Goal: Task Accomplishment & Management: Manage account settings

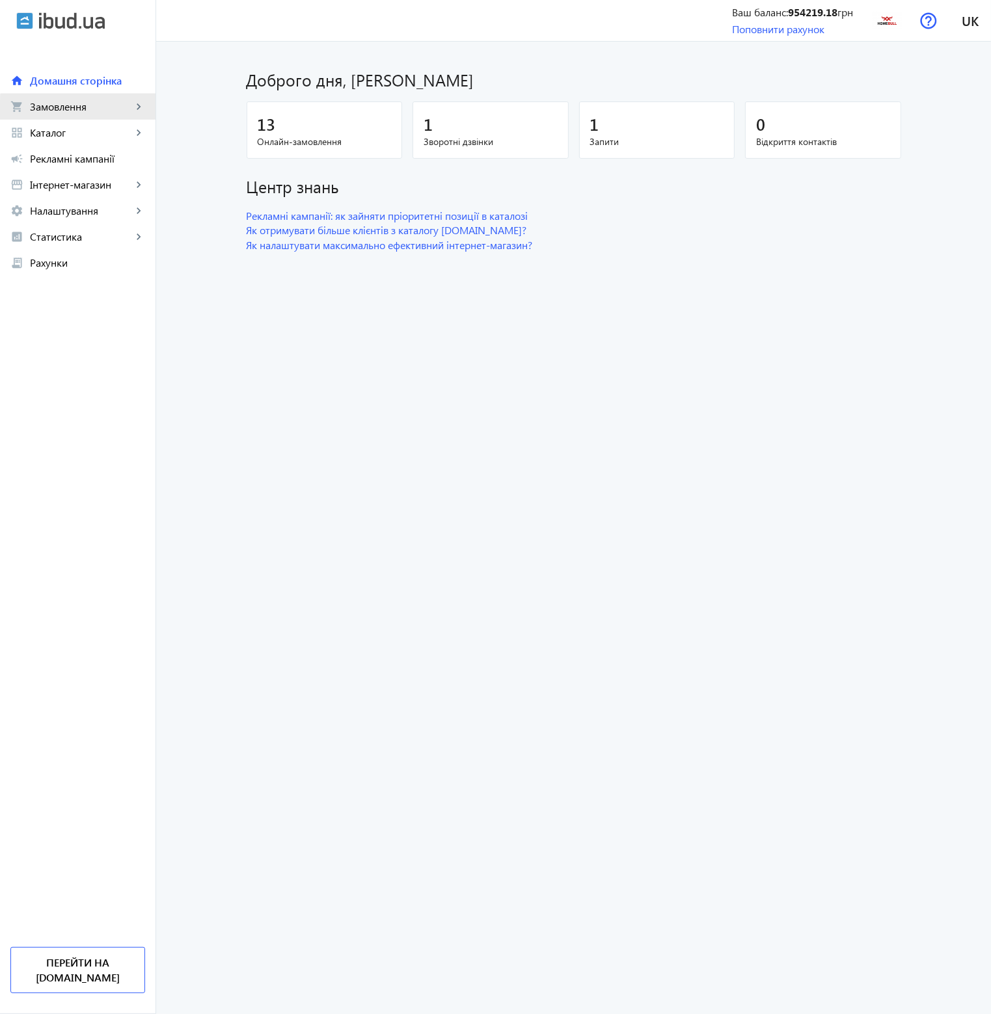
click at [86, 110] on span "Замовлення" at bounding box center [81, 106] width 102 height 13
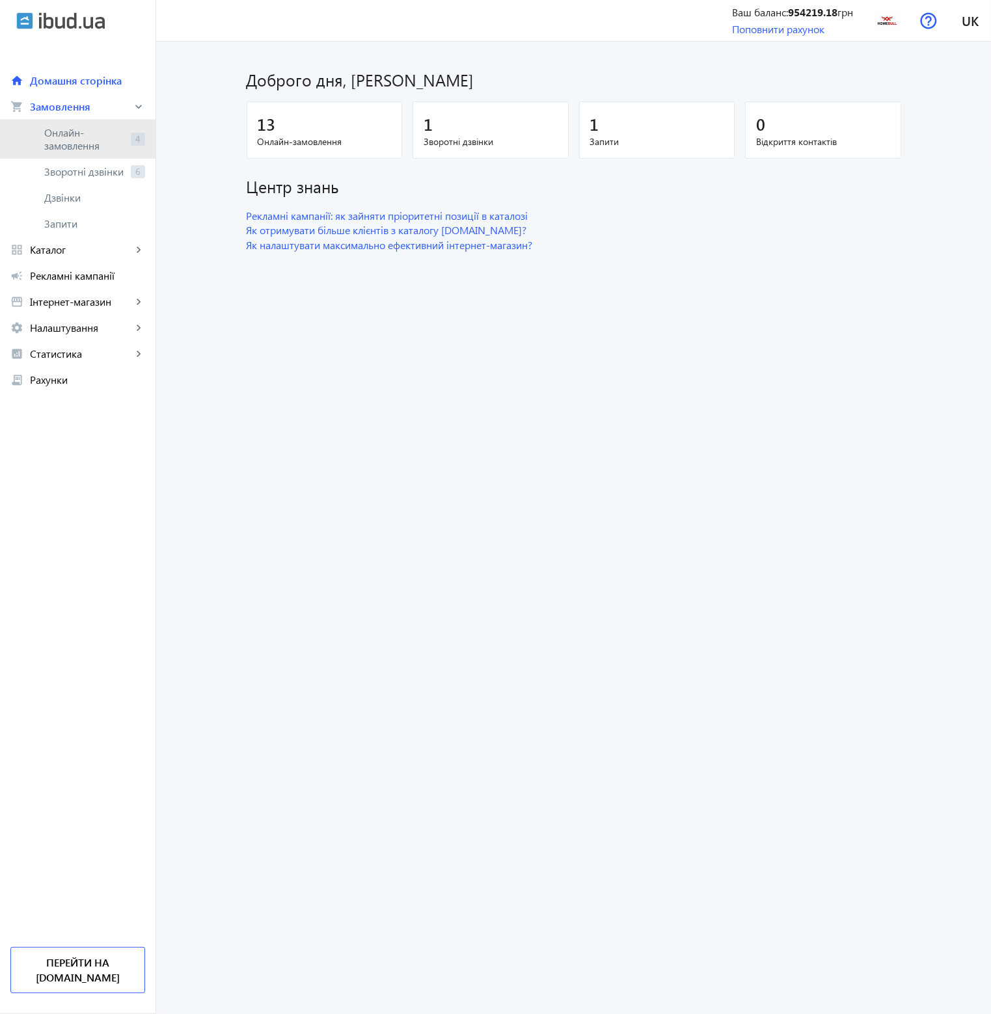
click at [86, 141] on span "Онлайн-замовлення" at bounding box center [84, 139] width 81 height 26
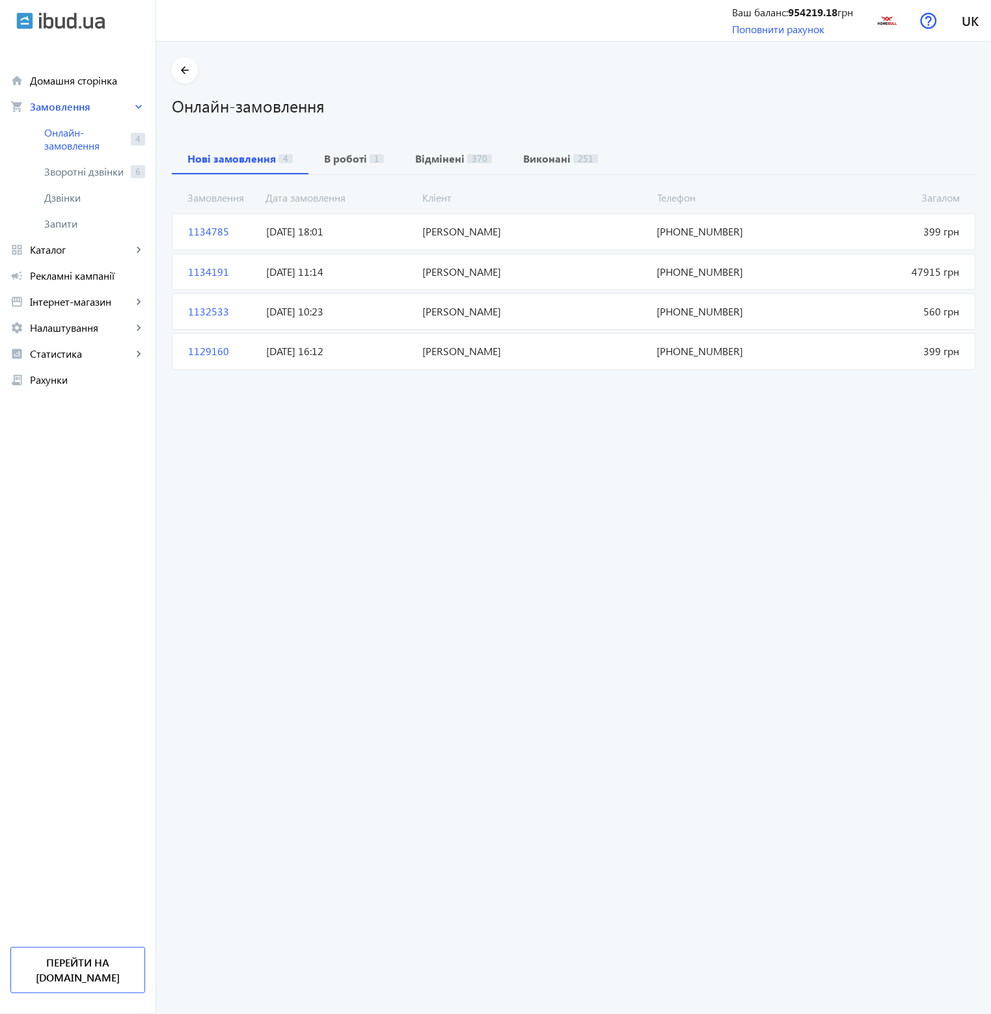
click at [417, 227] on span "[PERSON_NAME]" at bounding box center [534, 231] width 234 height 14
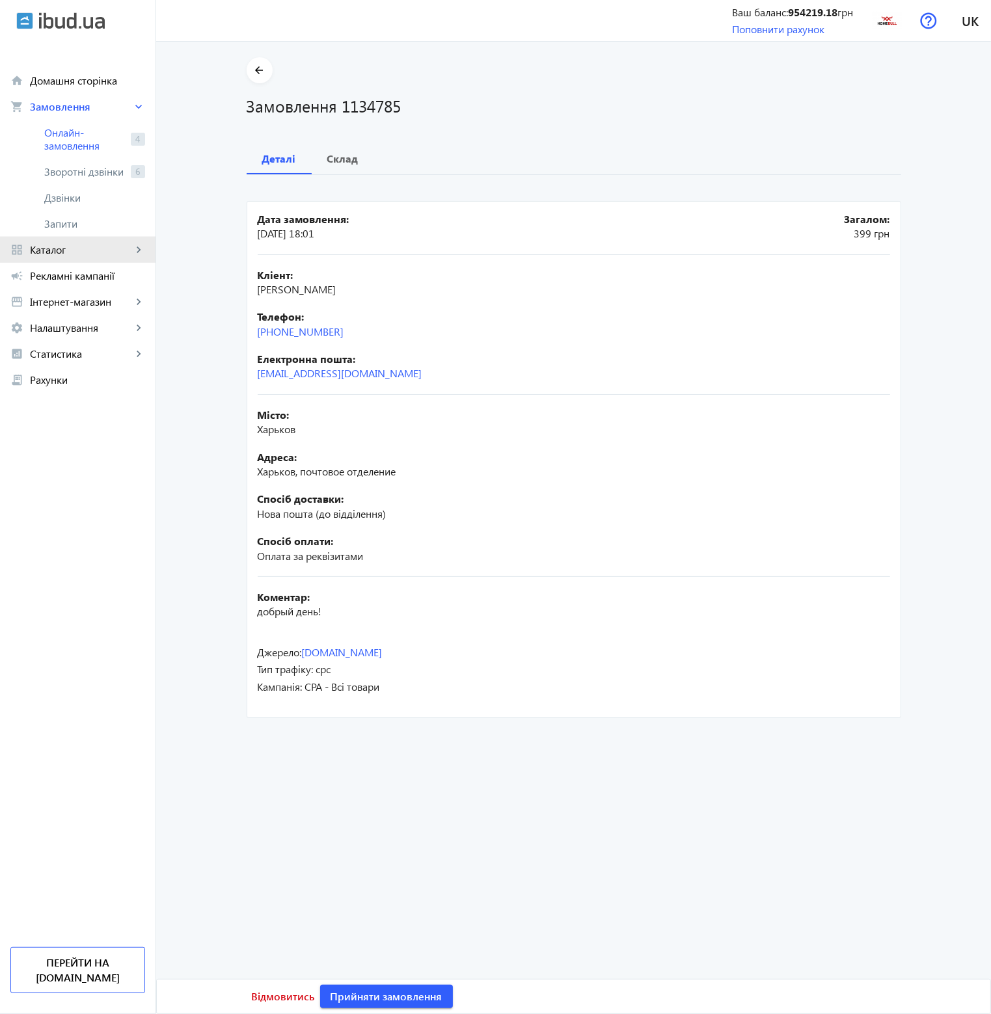
click at [69, 246] on span "Каталог" at bounding box center [81, 249] width 102 height 13
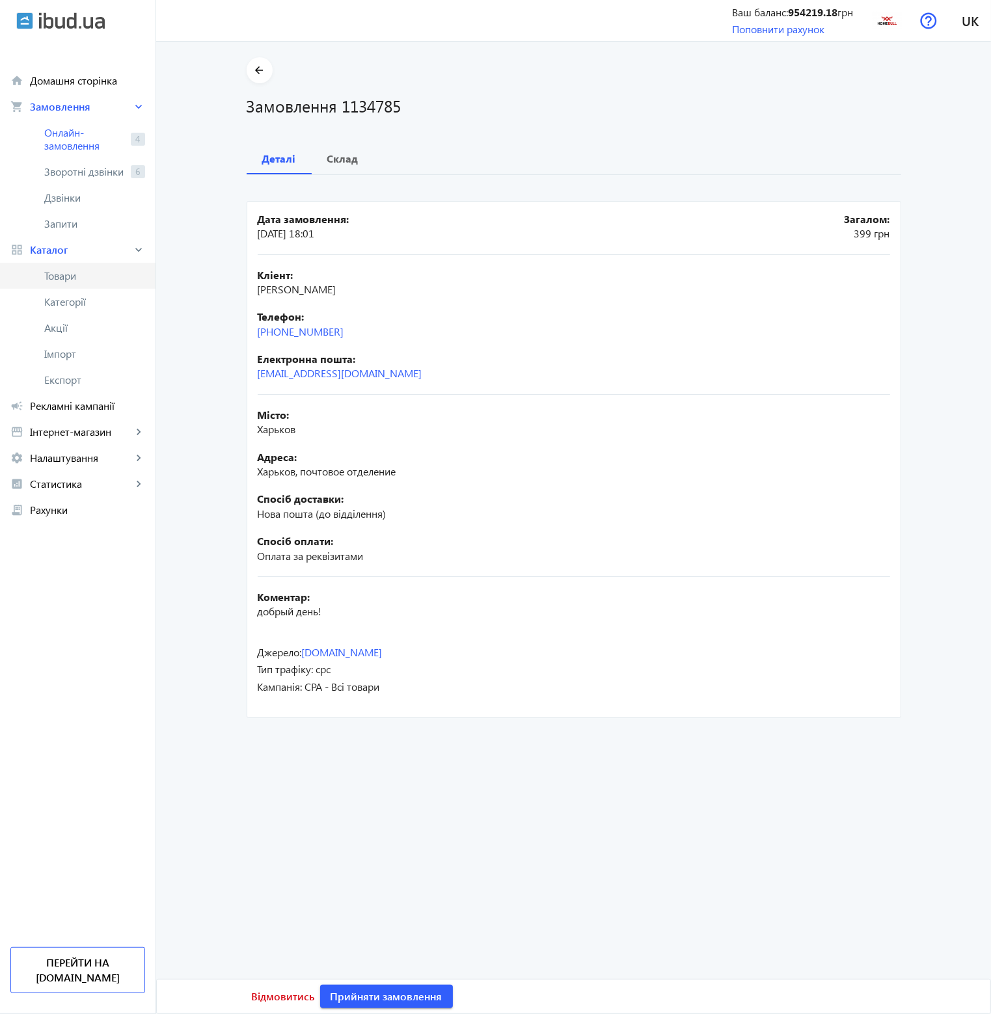
click at [70, 273] on span "Товари" at bounding box center [94, 275] width 101 height 13
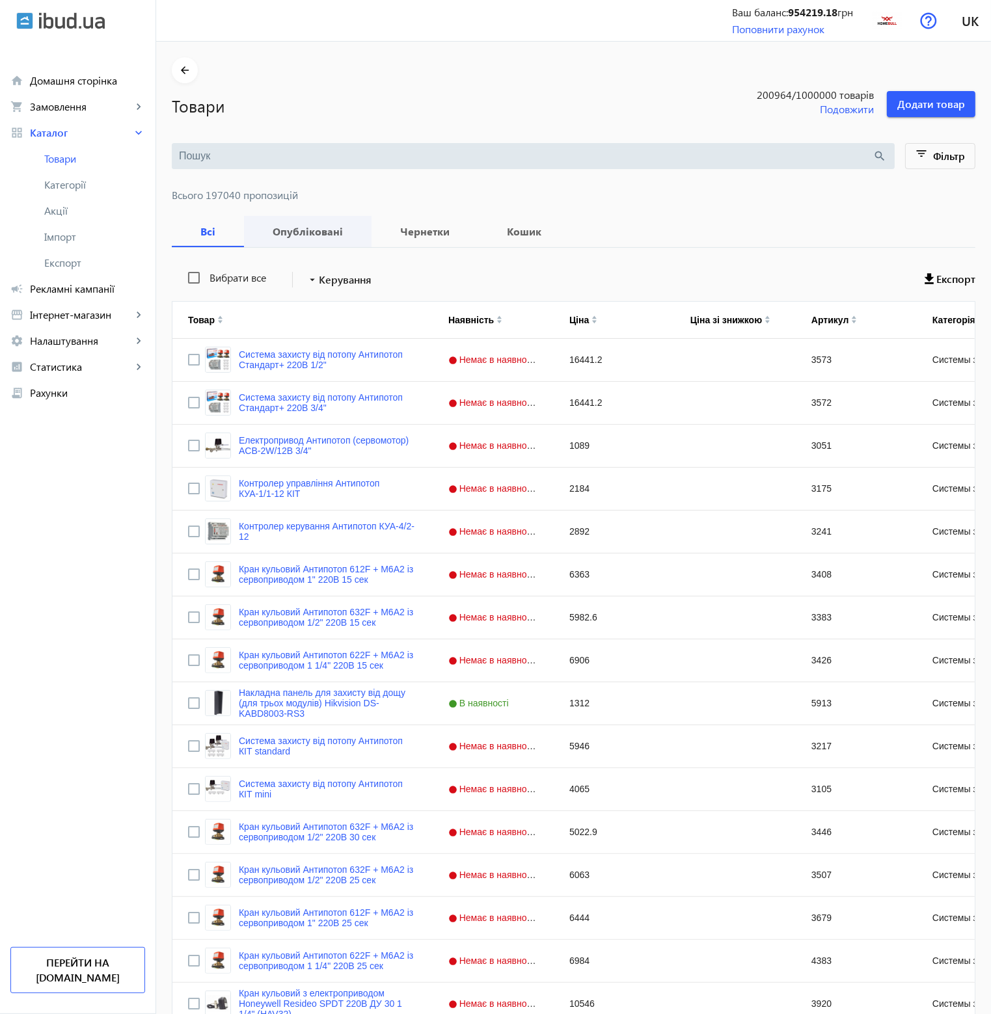
click at [308, 228] on b "Опубліковані" at bounding box center [308, 231] width 96 height 10
click at [431, 236] on b "Чернетки" at bounding box center [424, 231] width 75 height 10
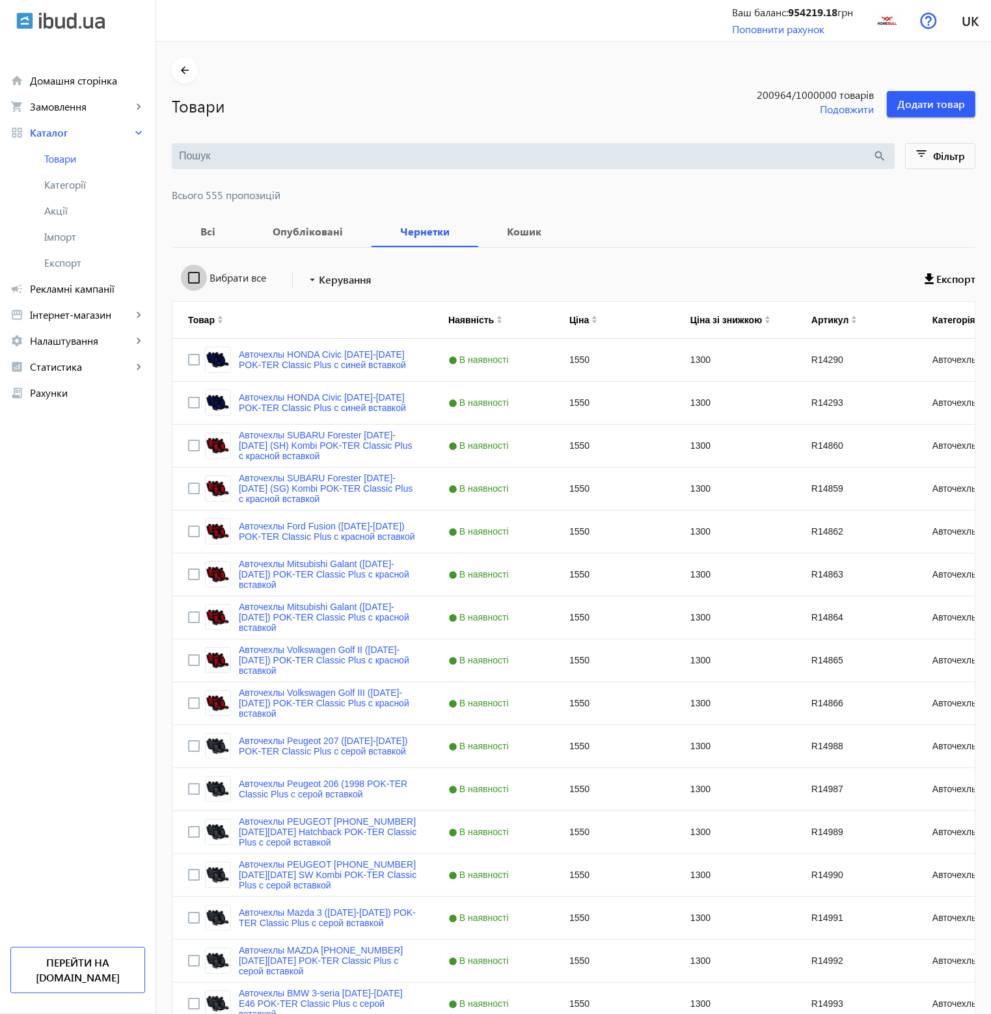
click at [189, 277] on input "Вибрати все" at bounding box center [194, 278] width 26 height 26
checkbox input "true"
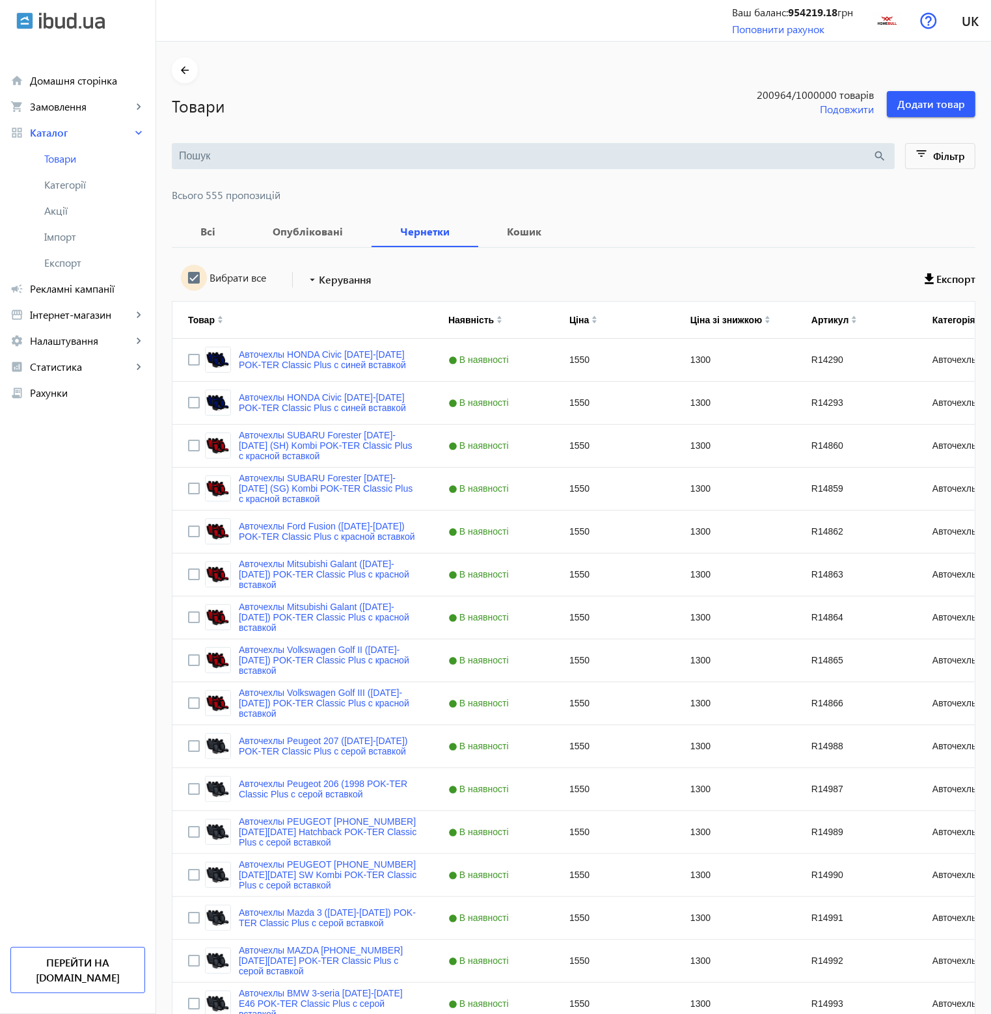
checkbox input "true"
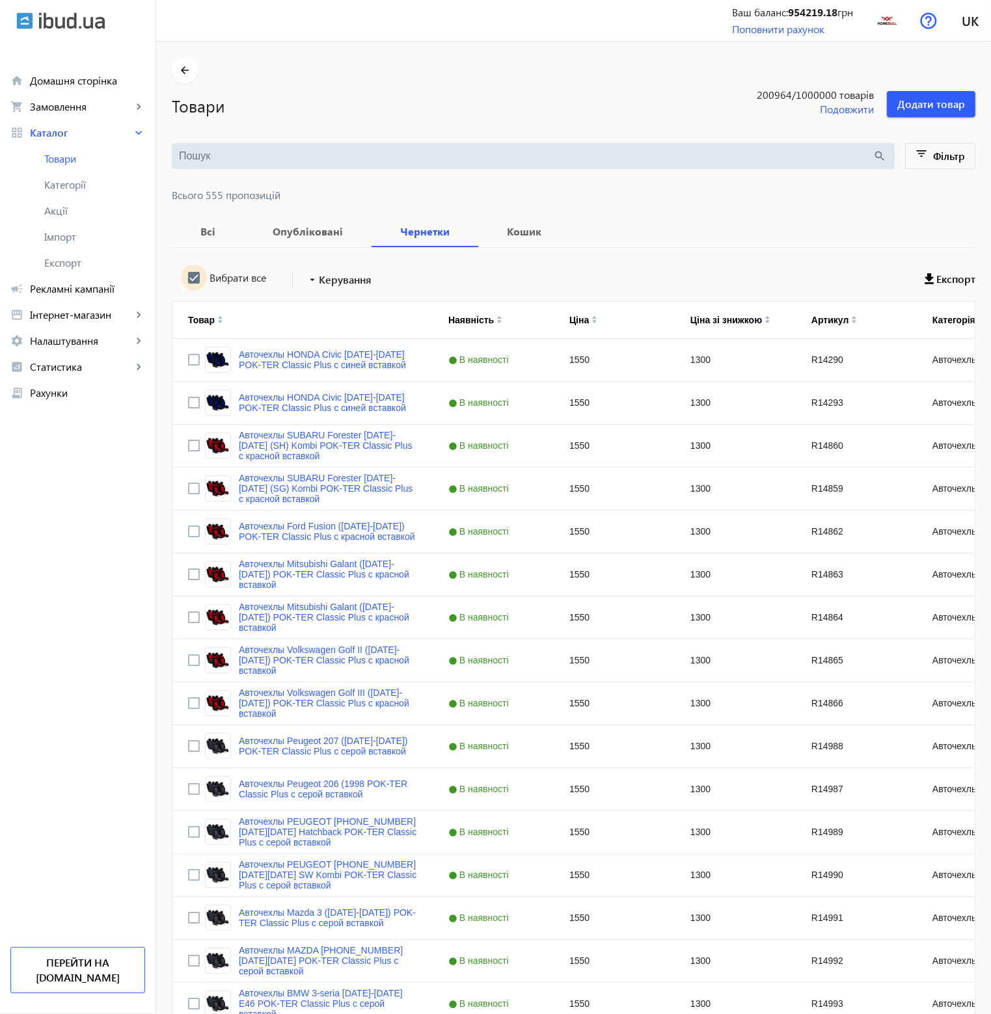
checkbox input "true"
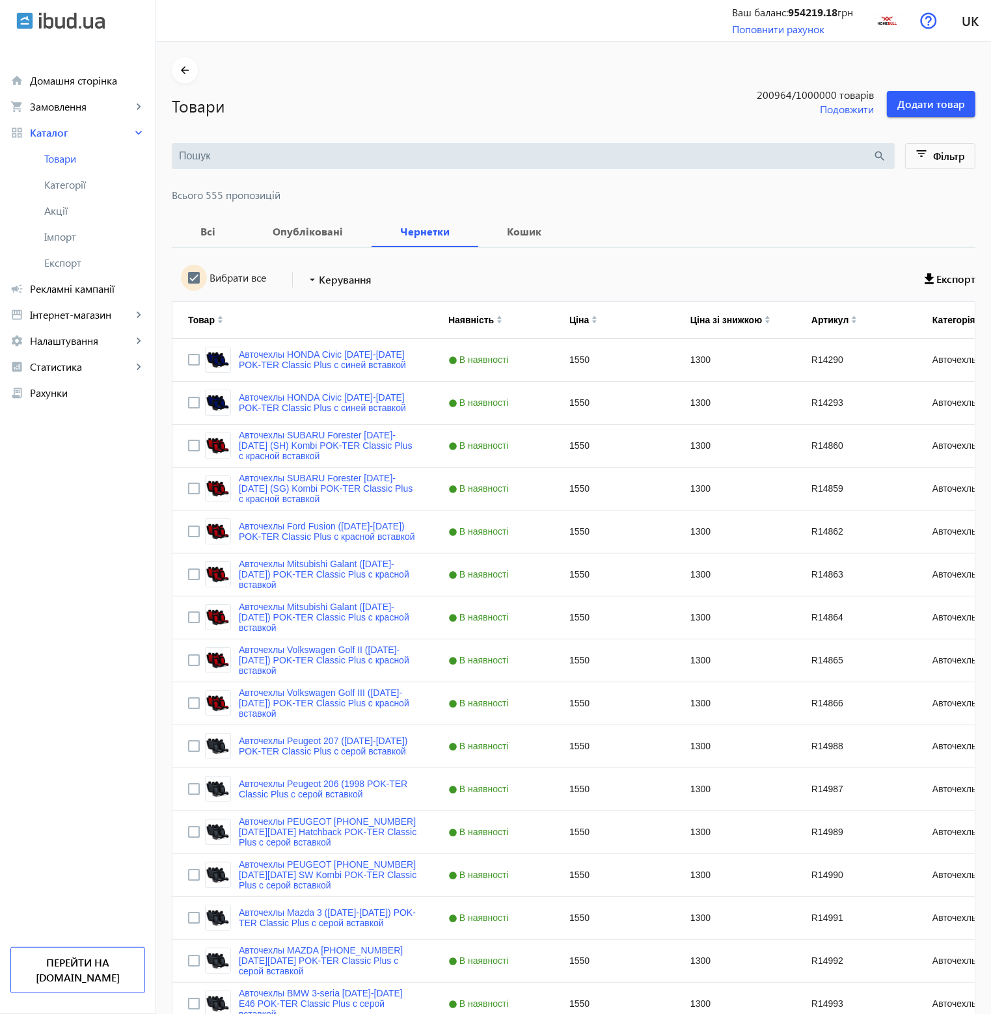
checkbox input "true"
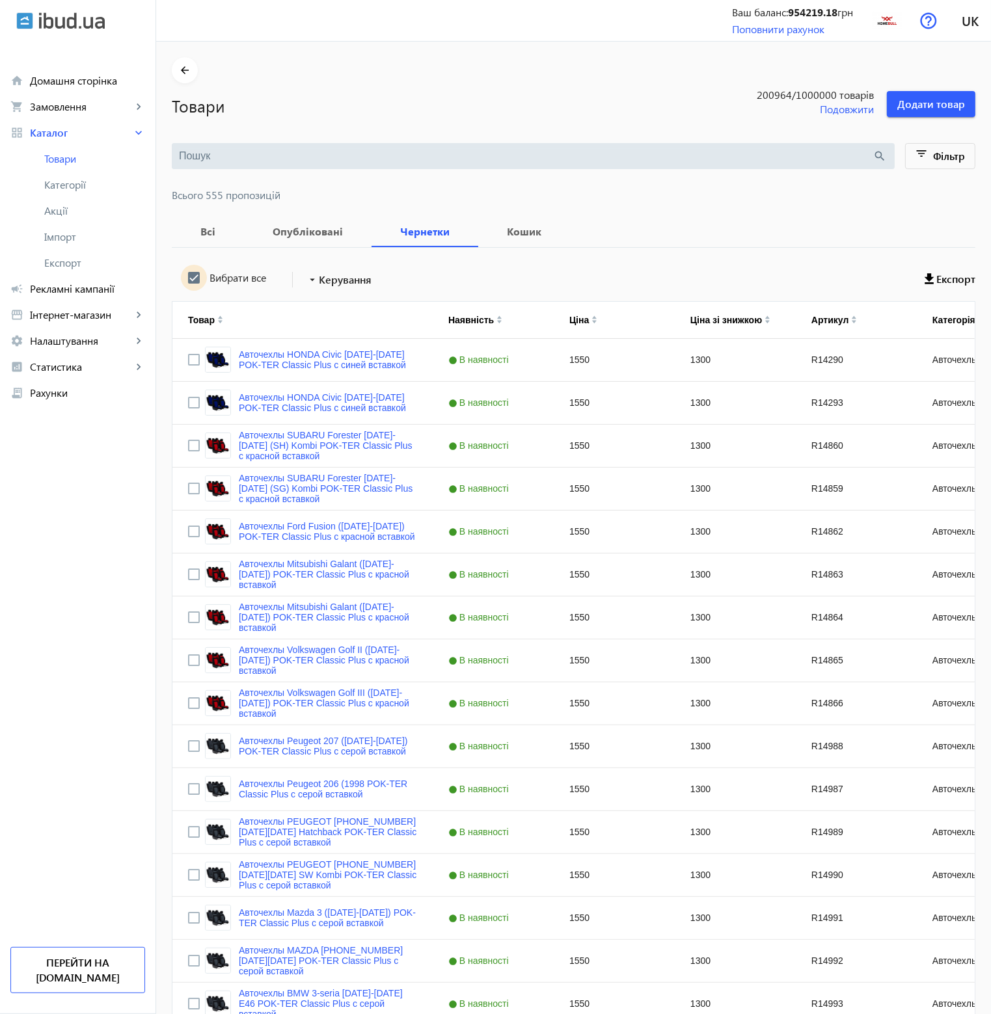
checkbox input "true"
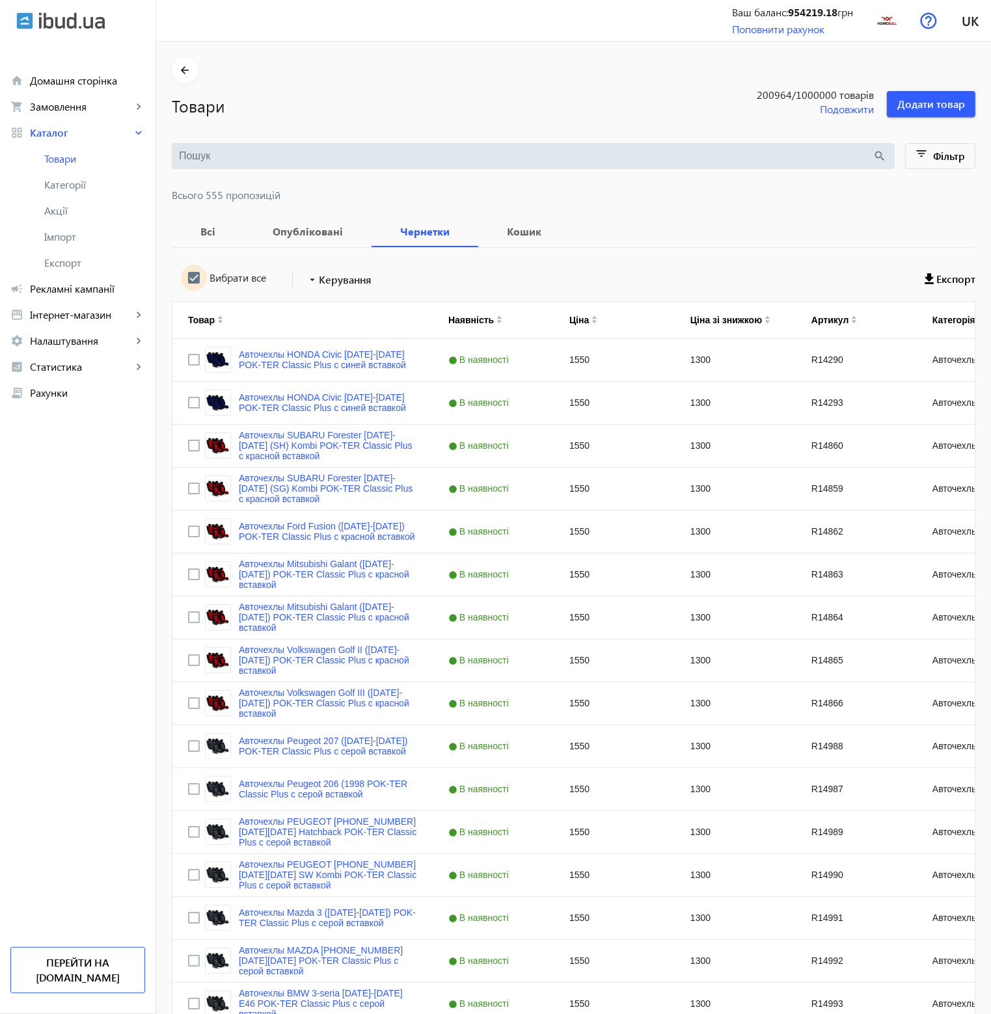
checkbox input "true"
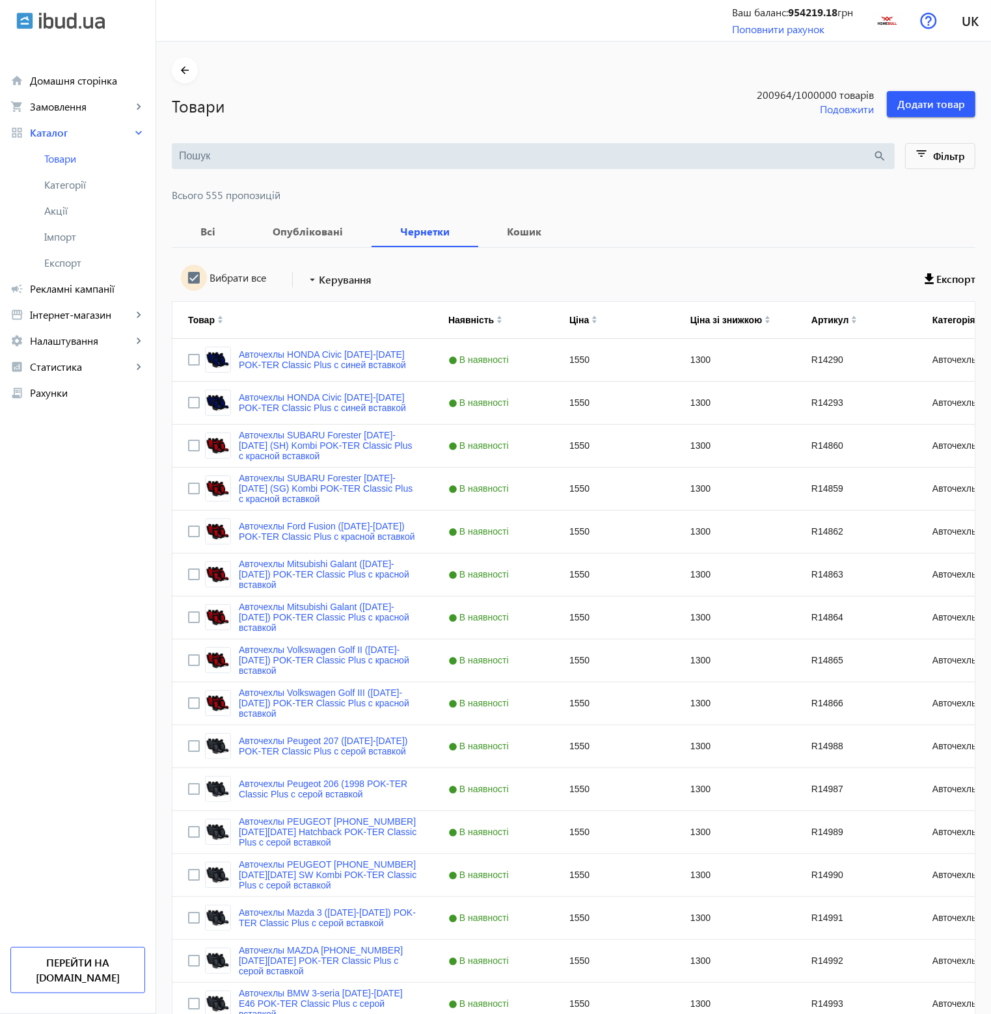
checkbox input "true"
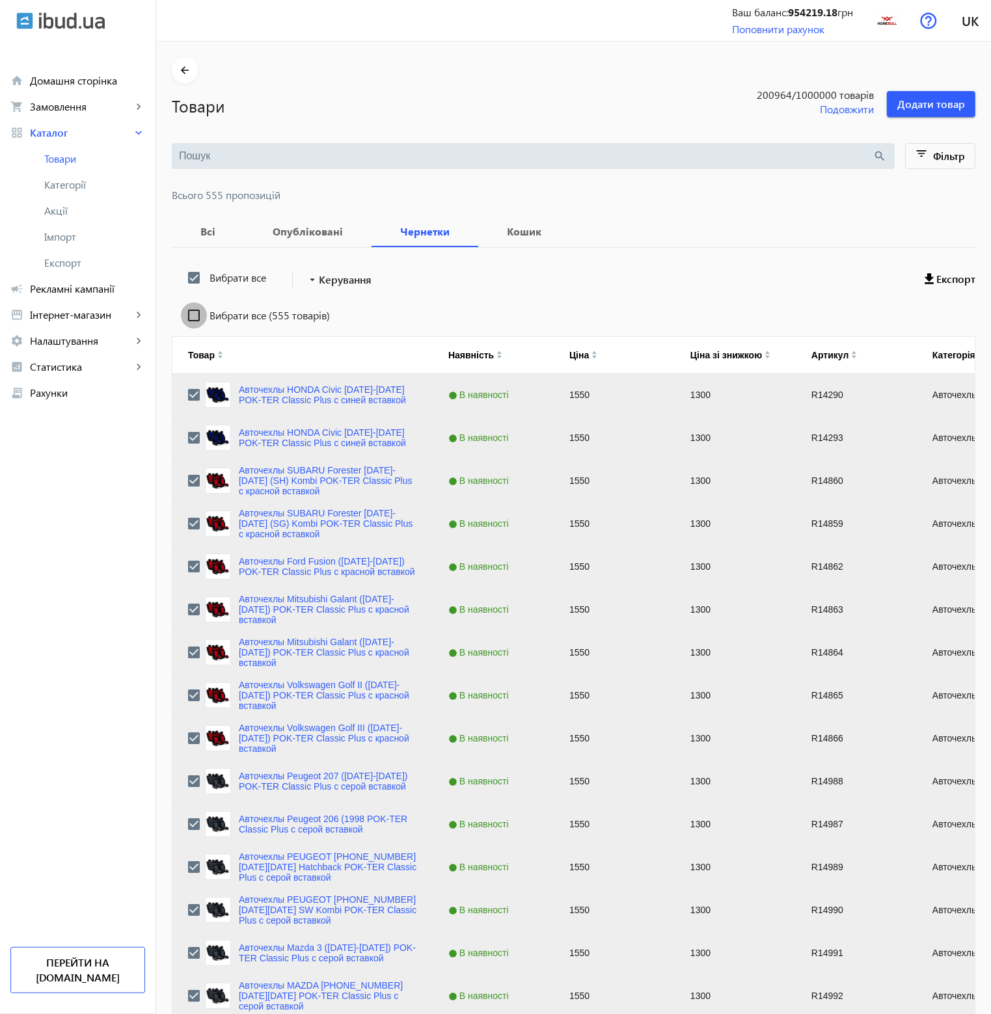
click at [189, 317] on input "Вибрати все (555 товарів)" at bounding box center [194, 316] width 26 height 26
checkbox input "true"
click at [331, 281] on span "Керування" at bounding box center [345, 280] width 53 height 16
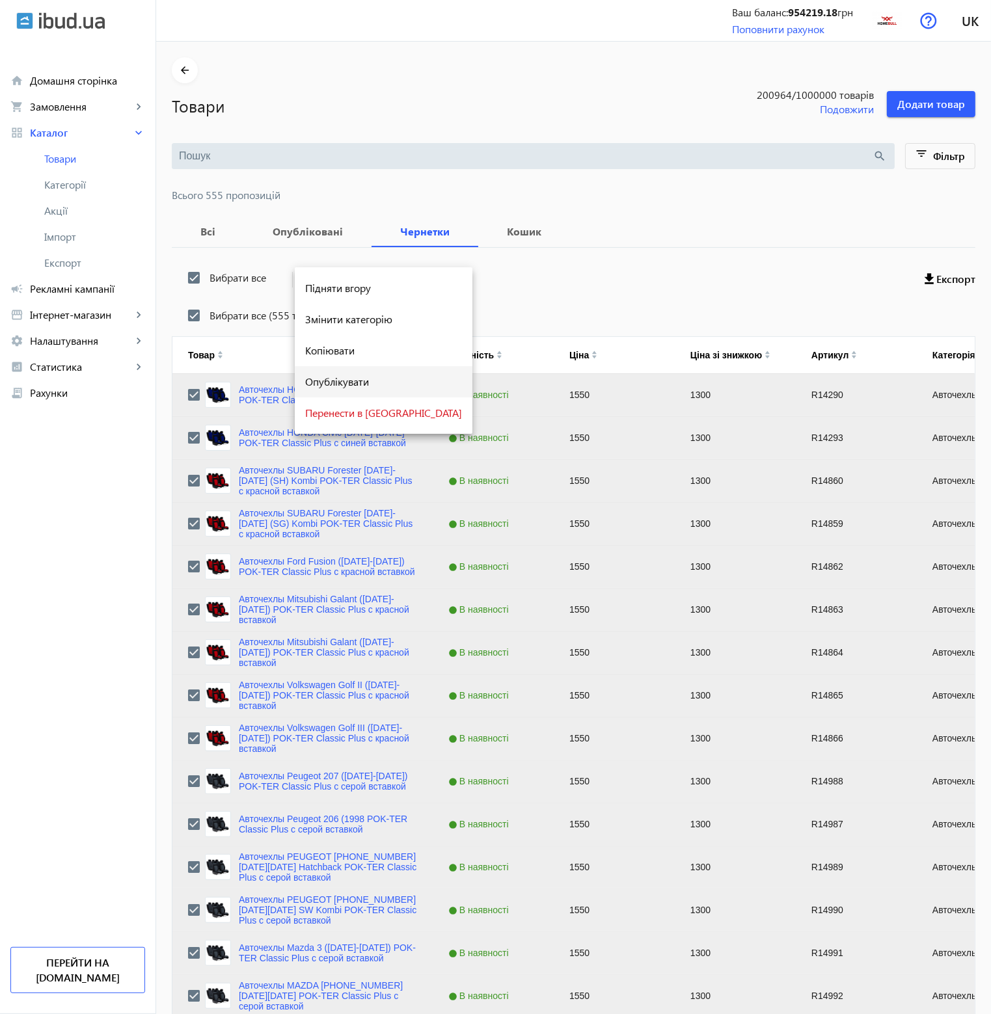
click at [355, 385] on span "Опублікувати" at bounding box center [383, 382] width 157 height 10
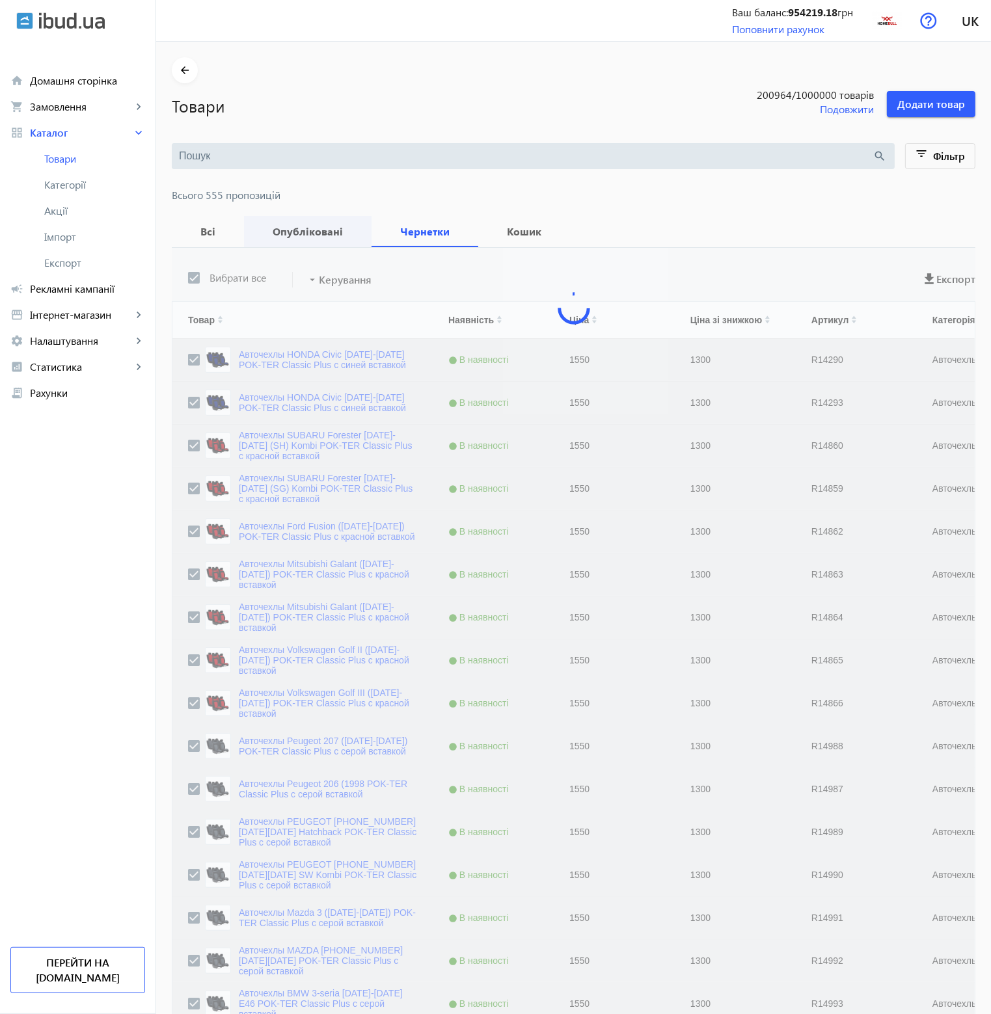
click at [293, 226] on b "Опубліковані" at bounding box center [308, 231] width 96 height 10
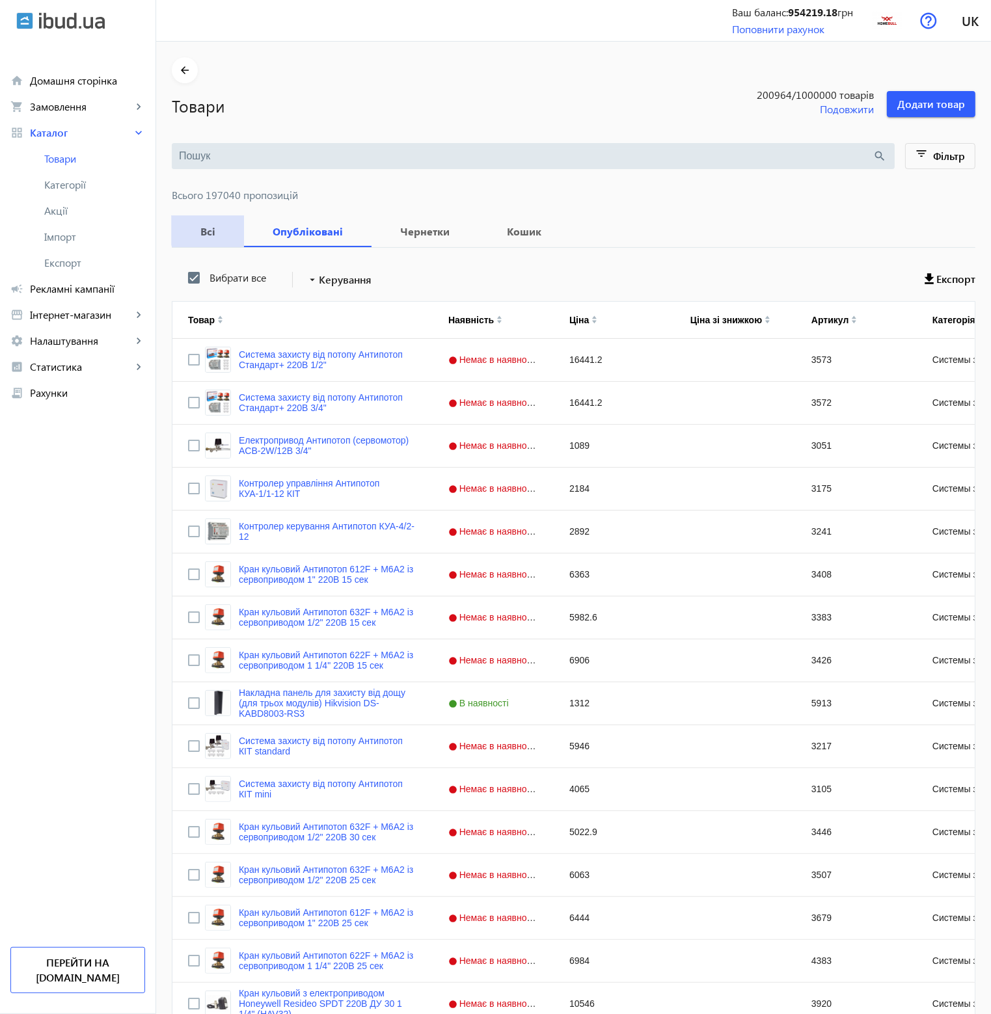
click at [204, 230] on b "Всі" at bounding box center [207, 231] width 41 height 10
click at [279, 227] on b "Опубліковані" at bounding box center [308, 231] width 96 height 10
click at [82, 288] on span "Рекламні кампанії" at bounding box center [87, 288] width 115 height 13
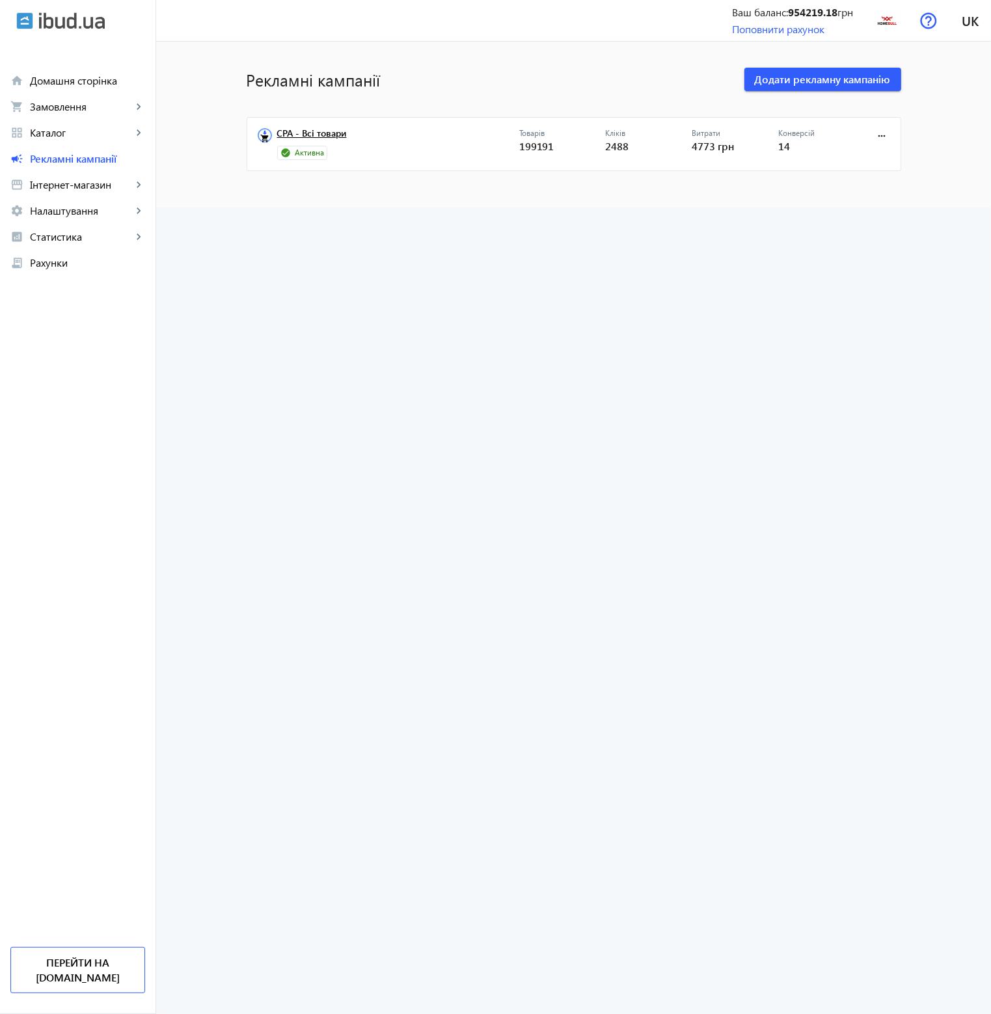
click at [320, 139] on link "CPA - Всі товари" at bounding box center [398, 137] width 242 height 18
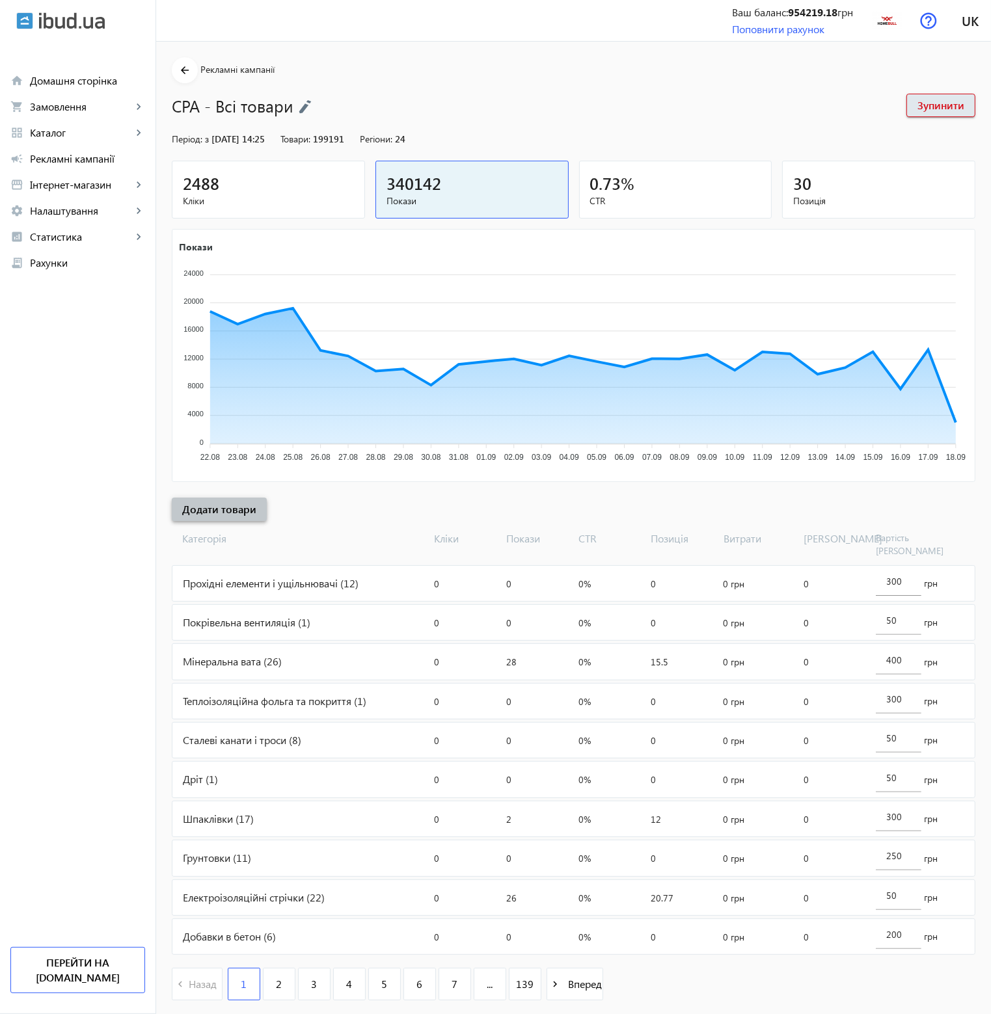
click at [230, 508] on span "Додати товари" at bounding box center [219, 509] width 74 height 14
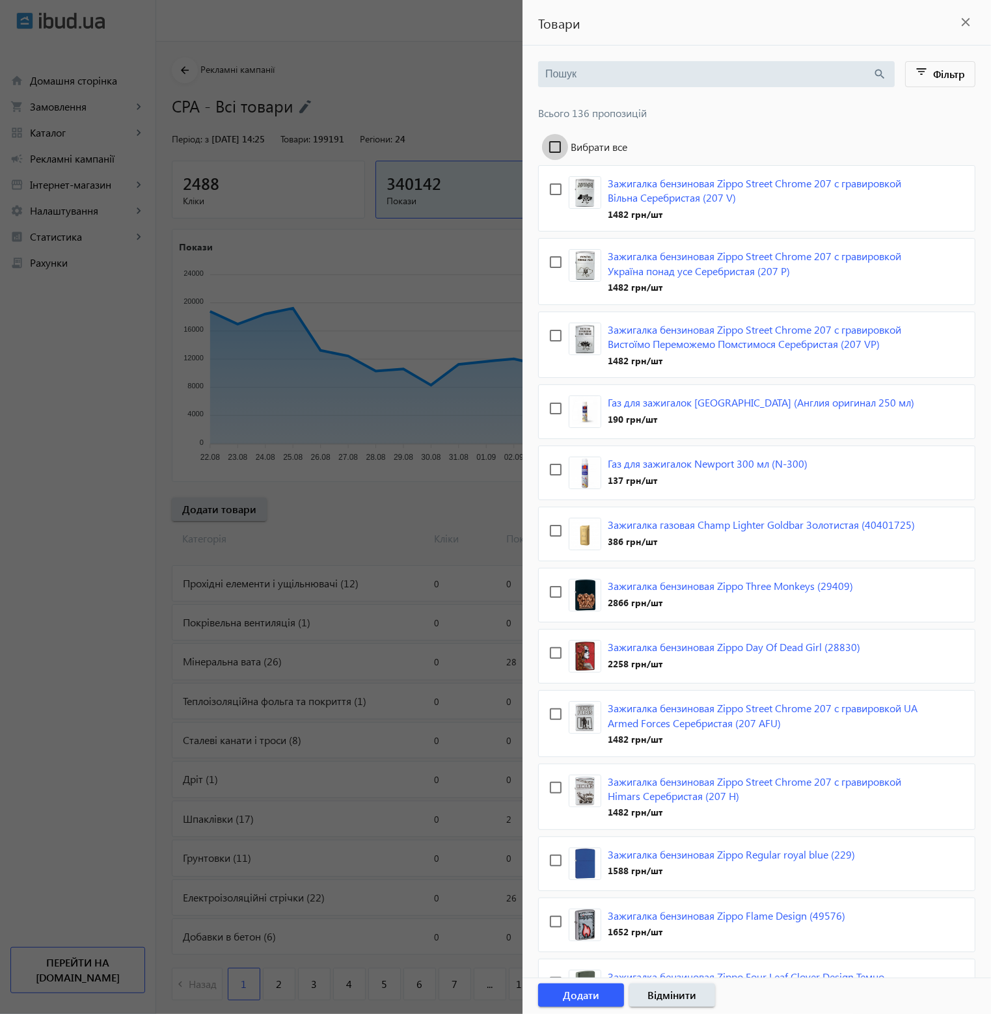
click at [554, 149] on input "Вибрати все" at bounding box center [555, 147] width 26 height 26
checkbox input "true"
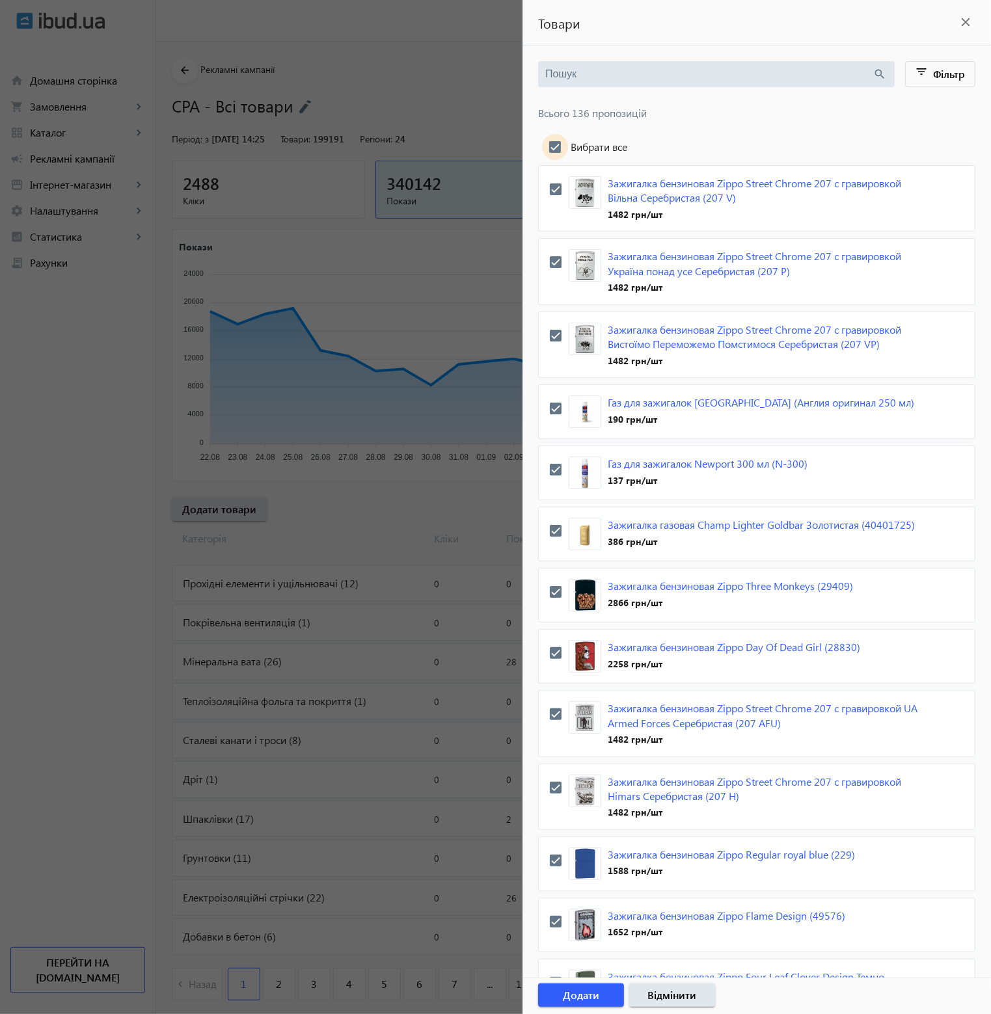
checkbox input "true"
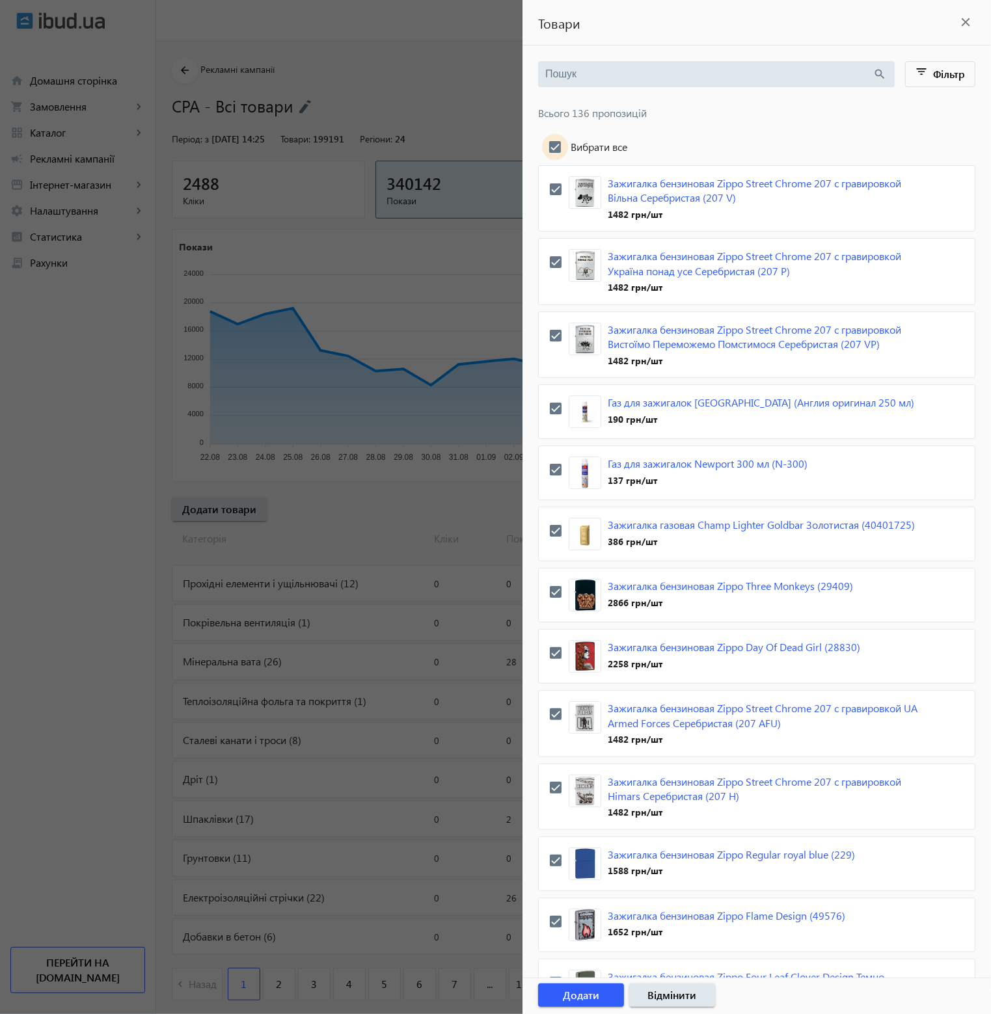
checkbox input "true"
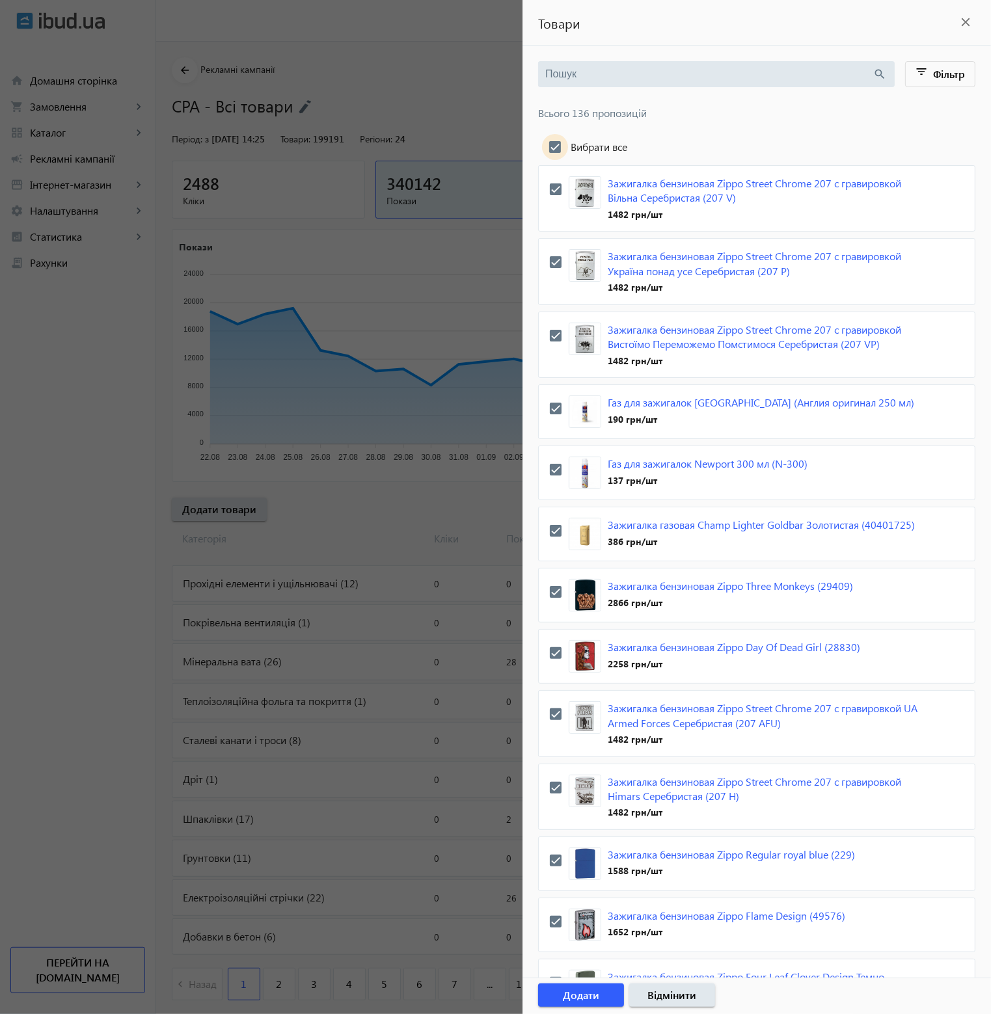
checkbox input "true"
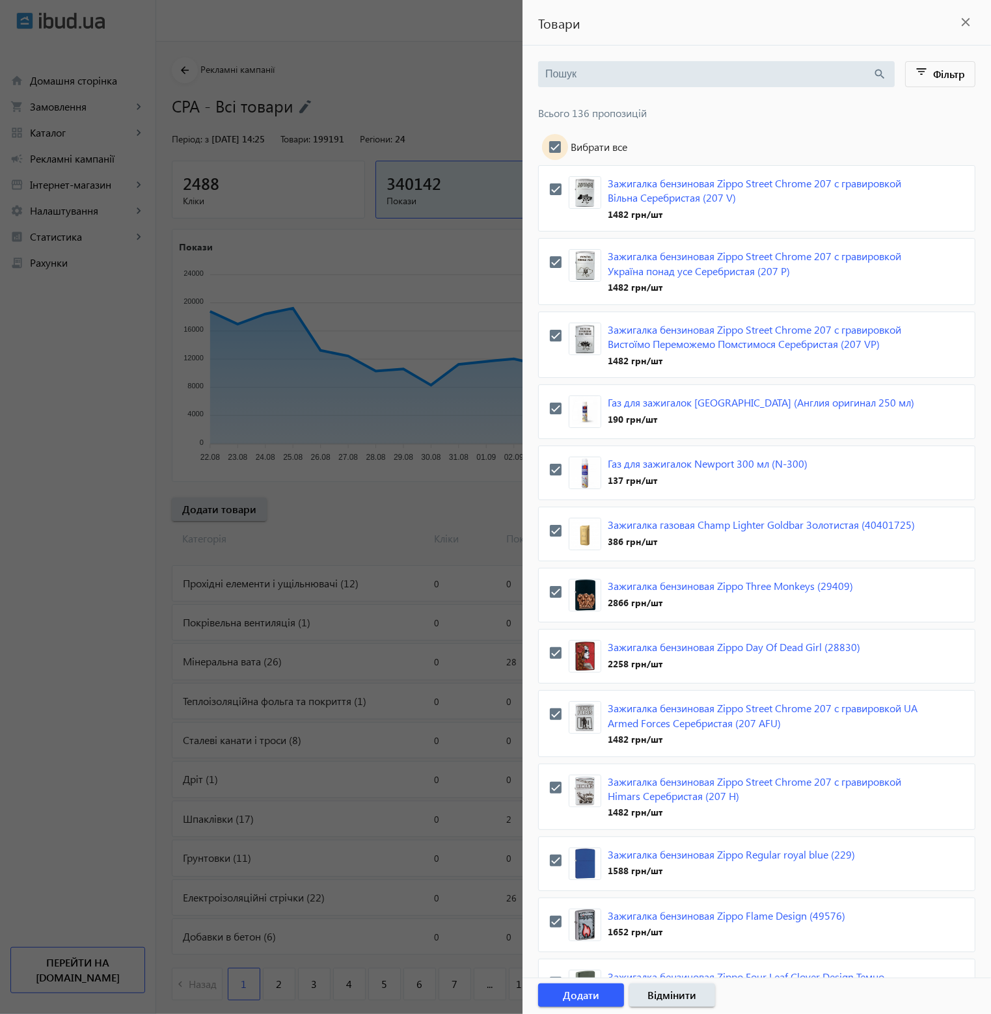
checkbox input "true"
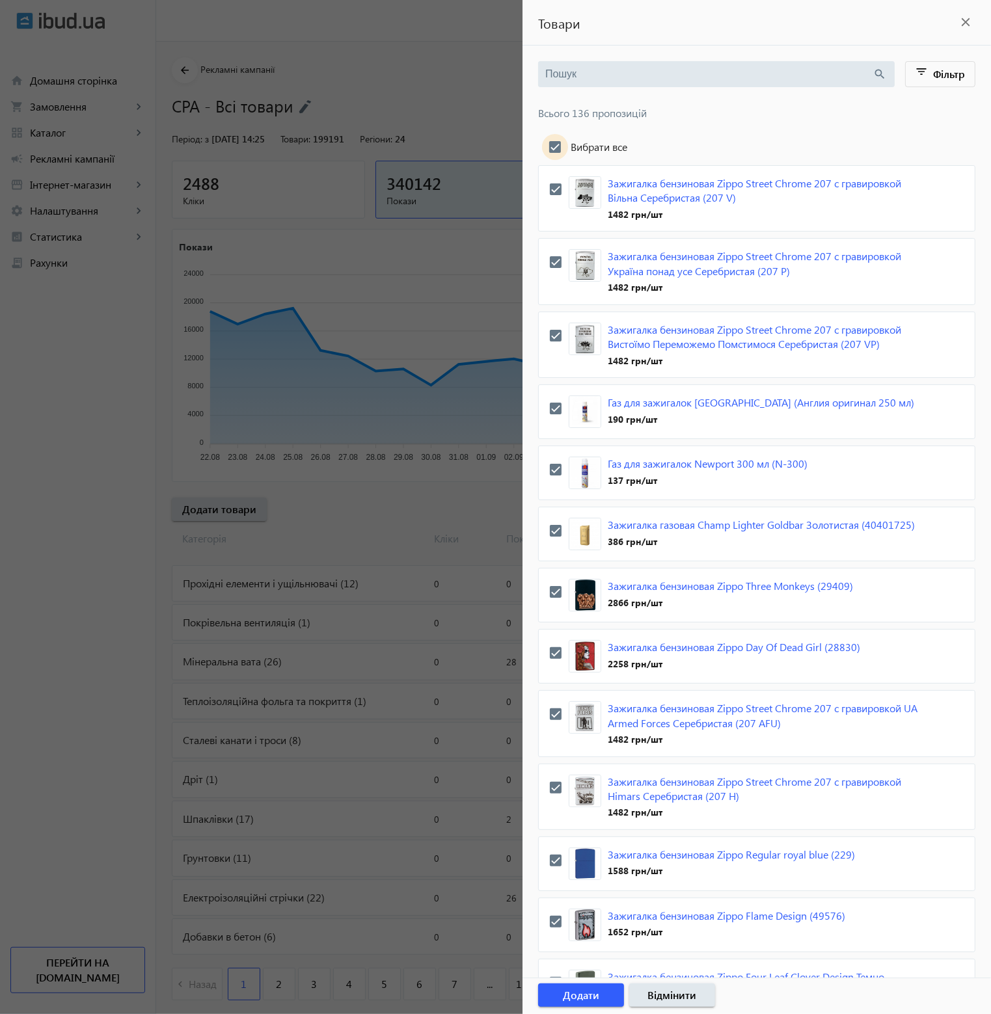
checkbox input "true"
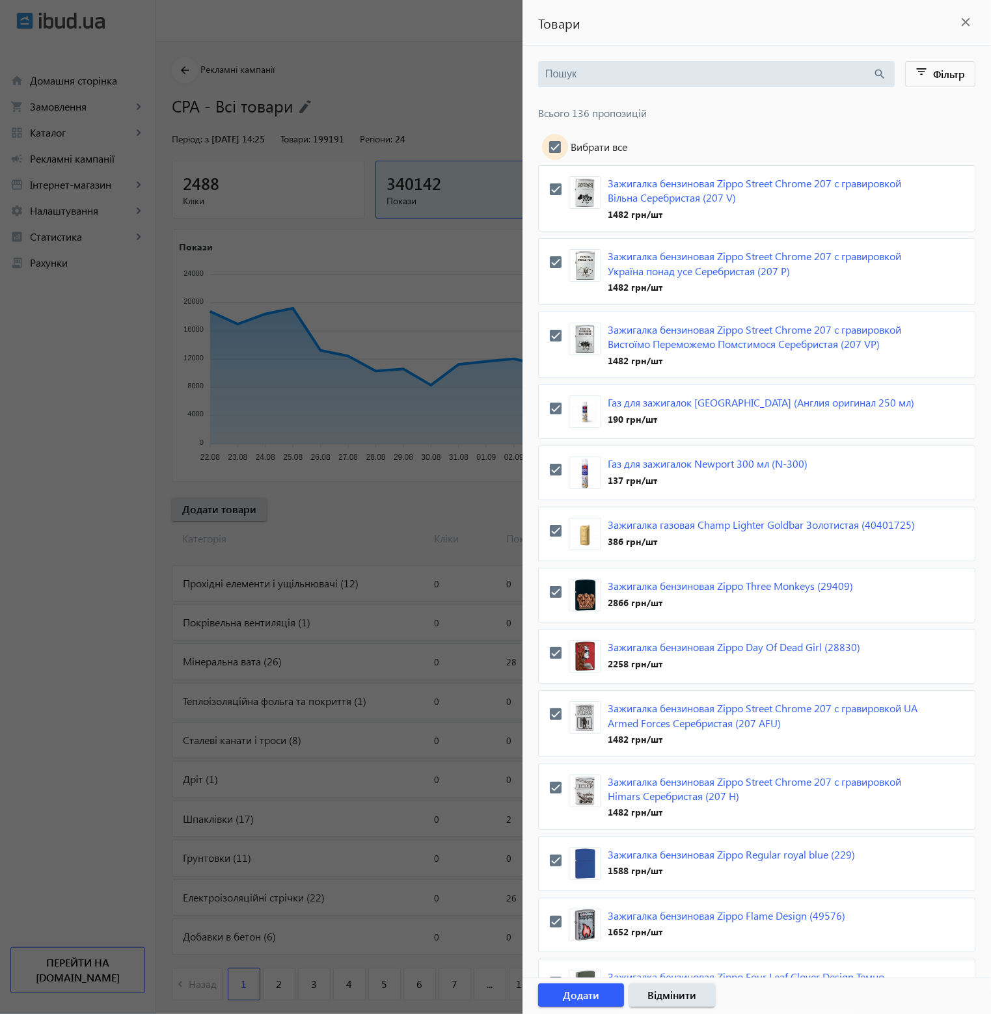
checkbox input "true"
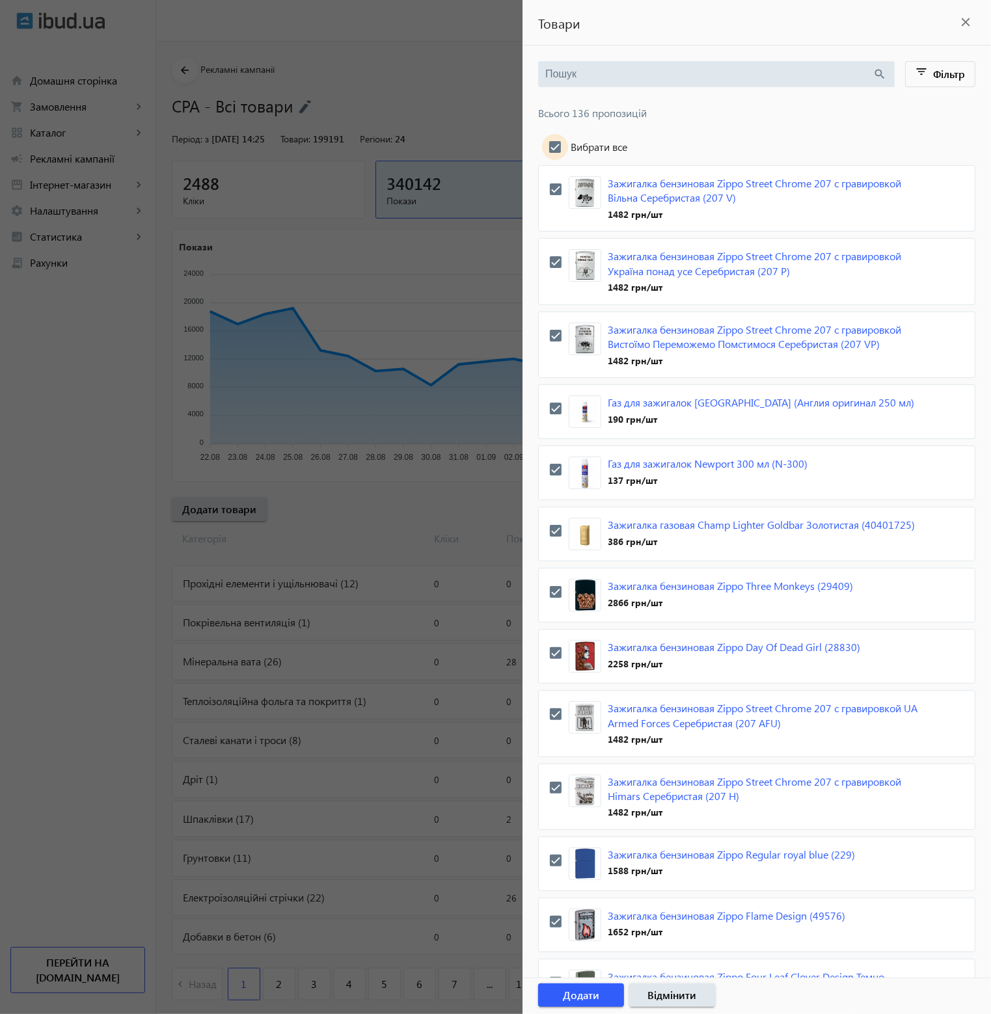
checkbox input "true"
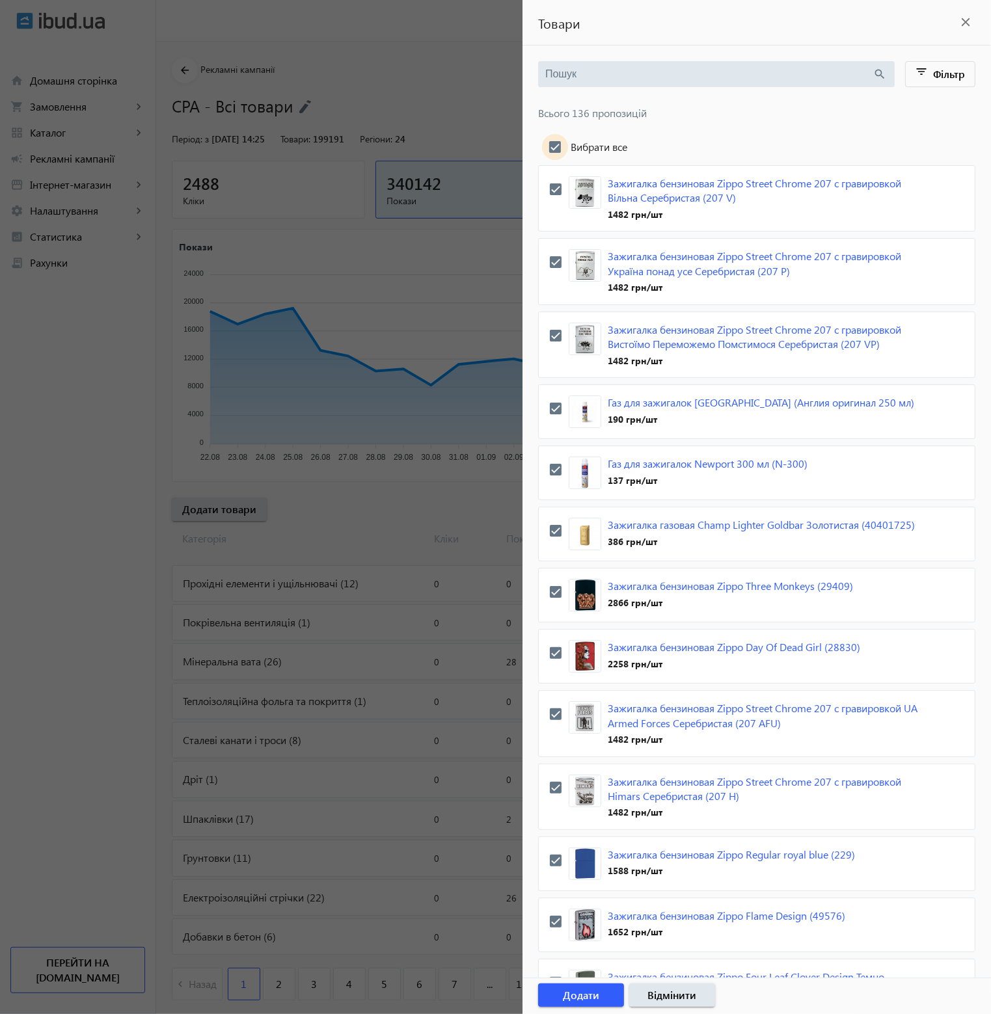
checkbox input "true"
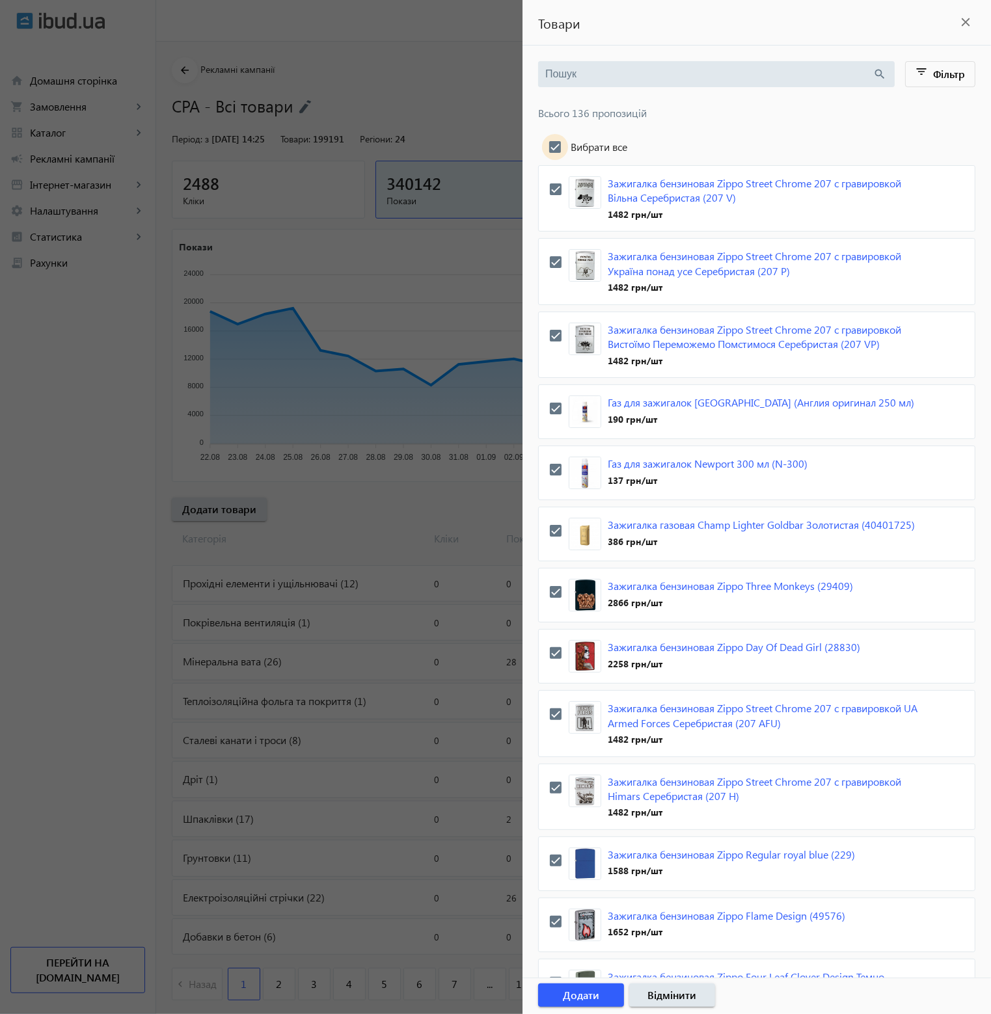
checkbox input "true"
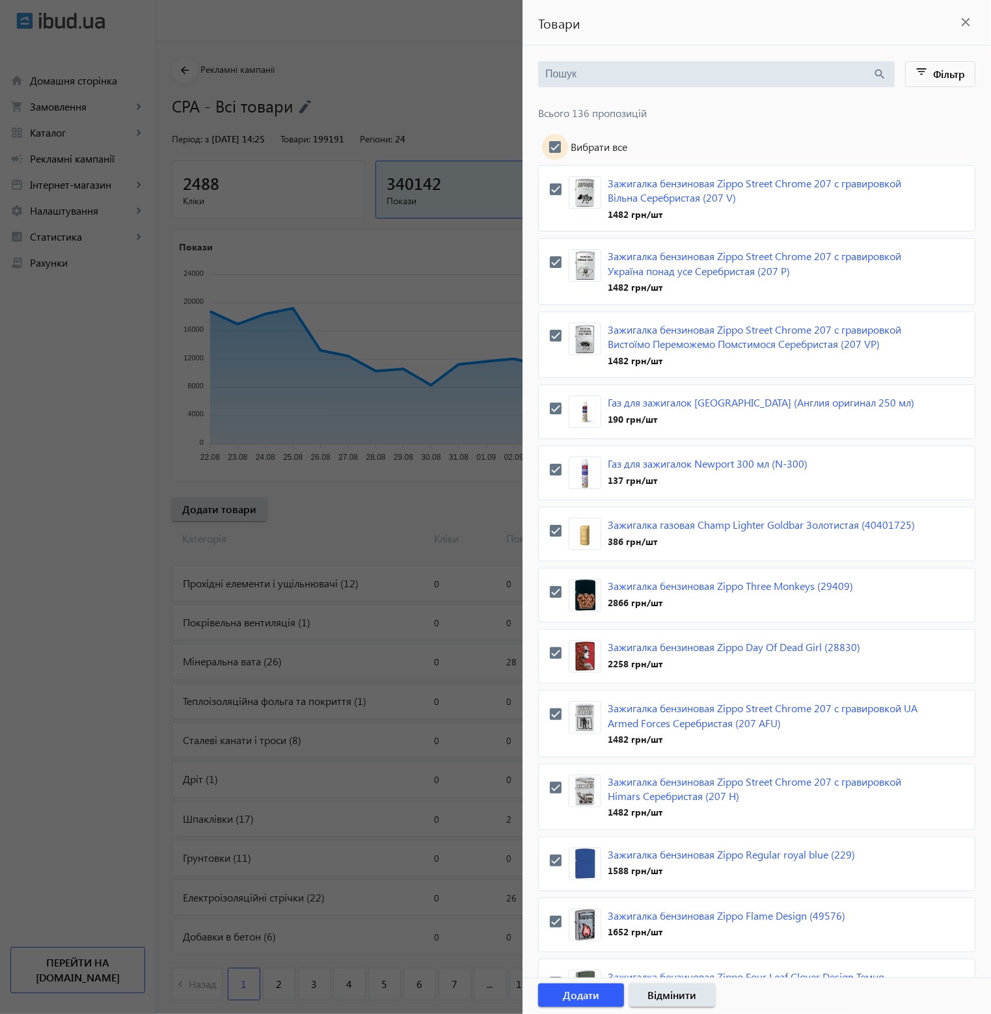
checkbox input "true"
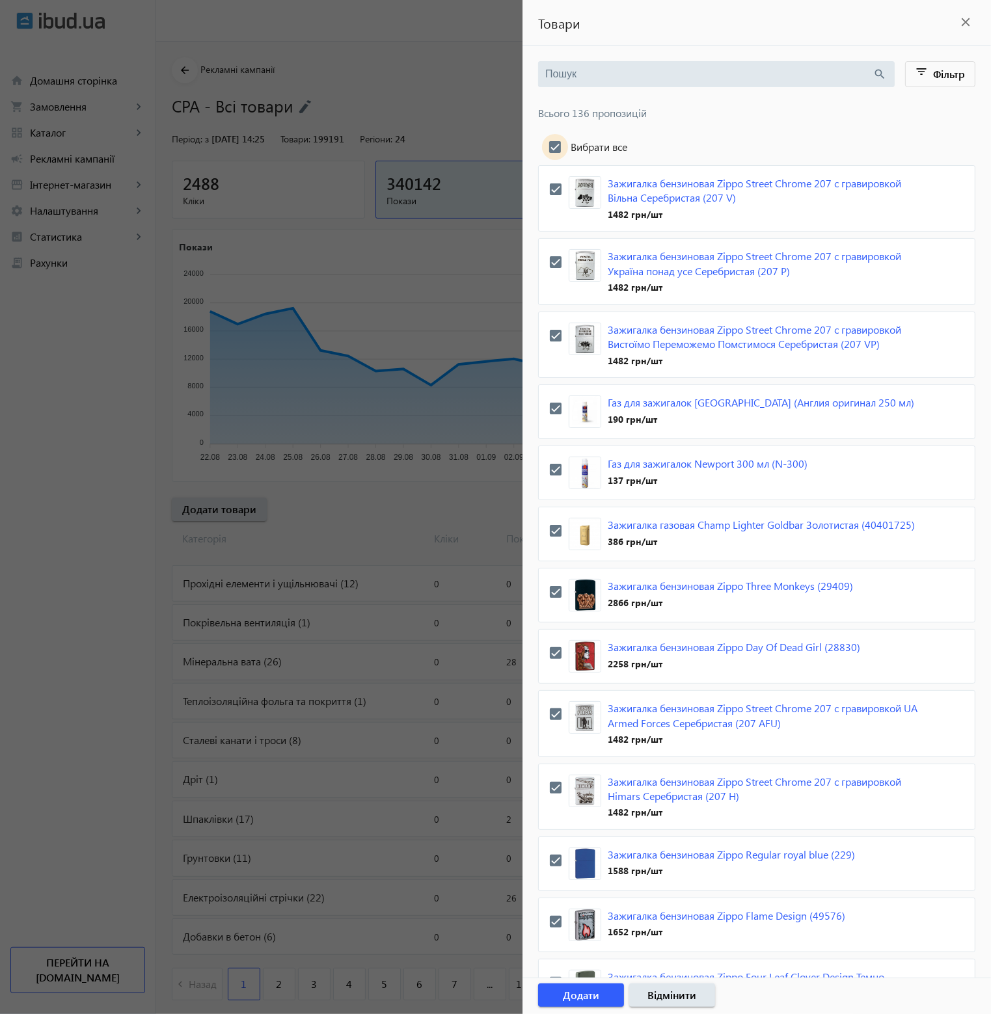
checkbox input "true"
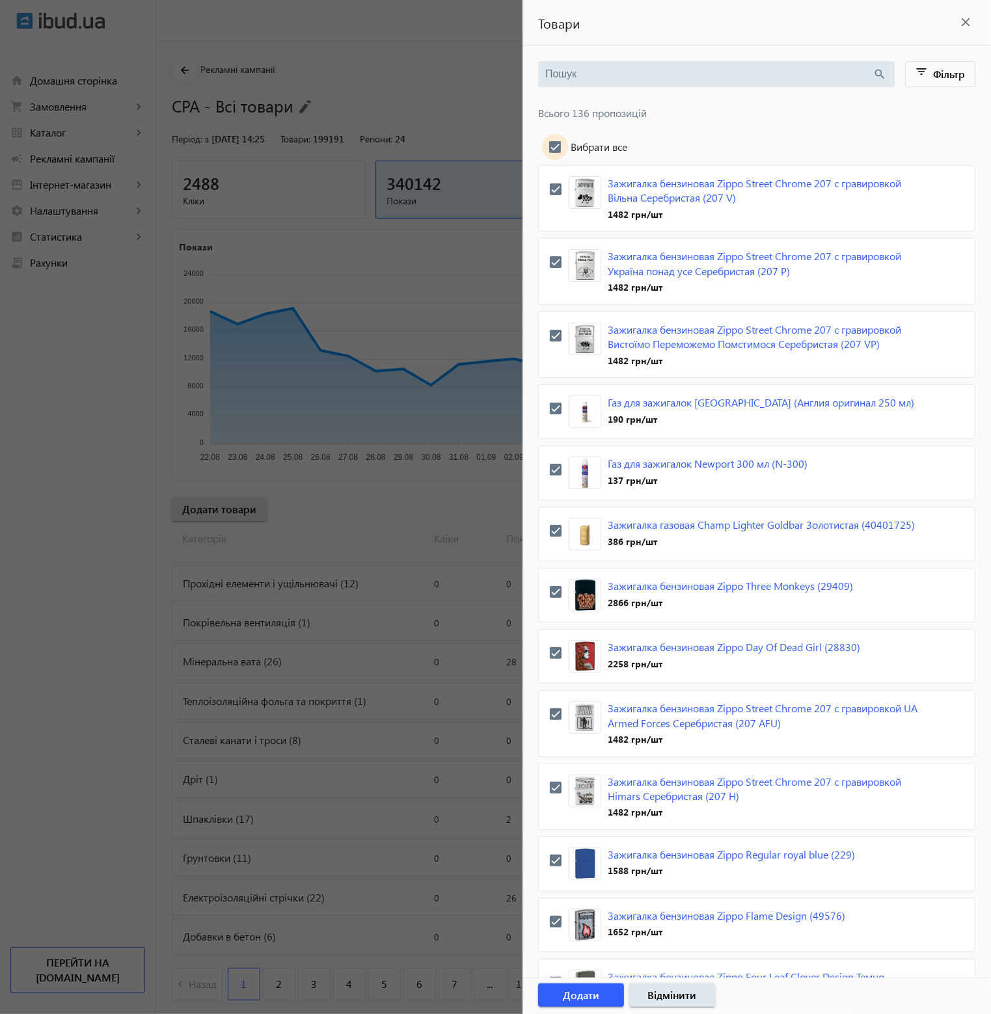
checkbox input "true"
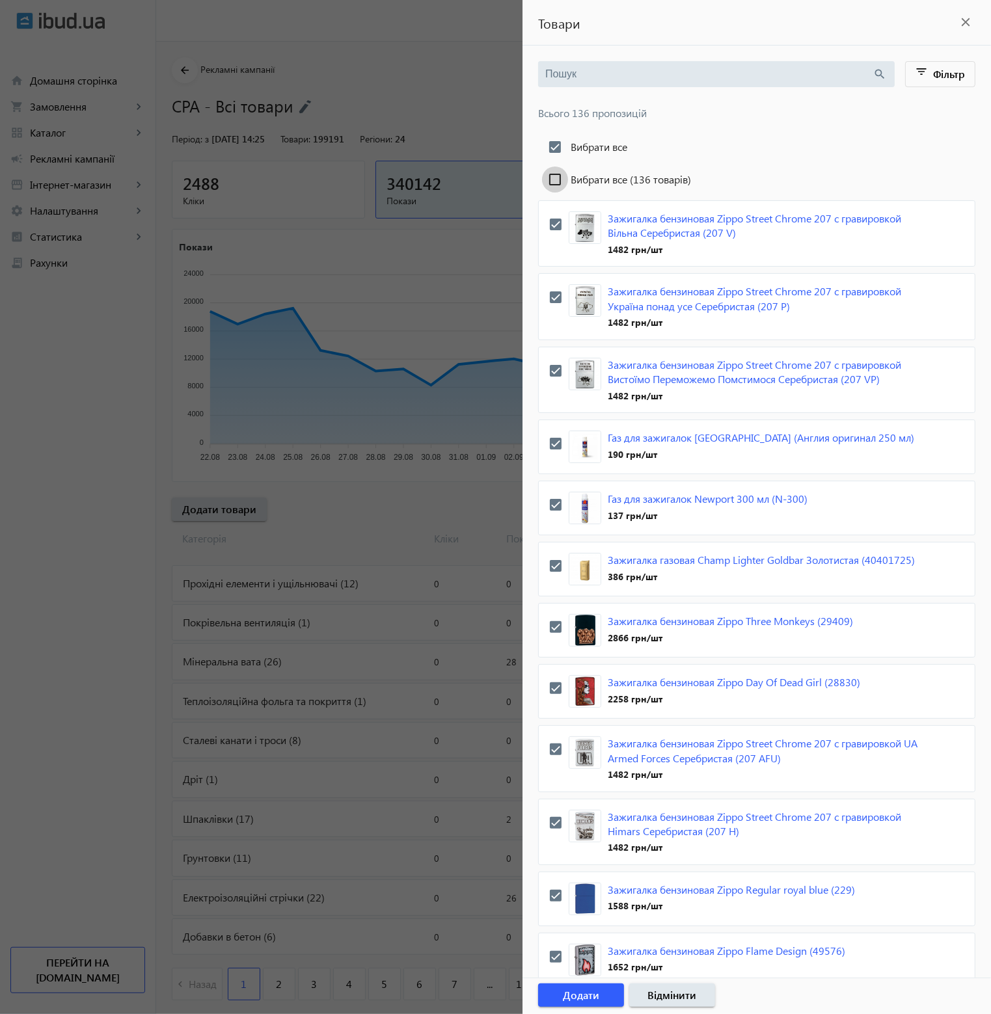
click at [554, 174] on input "Вибрати все (136 товарів)" at bounding box center [555, 180] width 26 height 26
checkbox input "true"
click at [588, 1001] on span "Додати" at bounding box center [581, 995] width 36 height 14
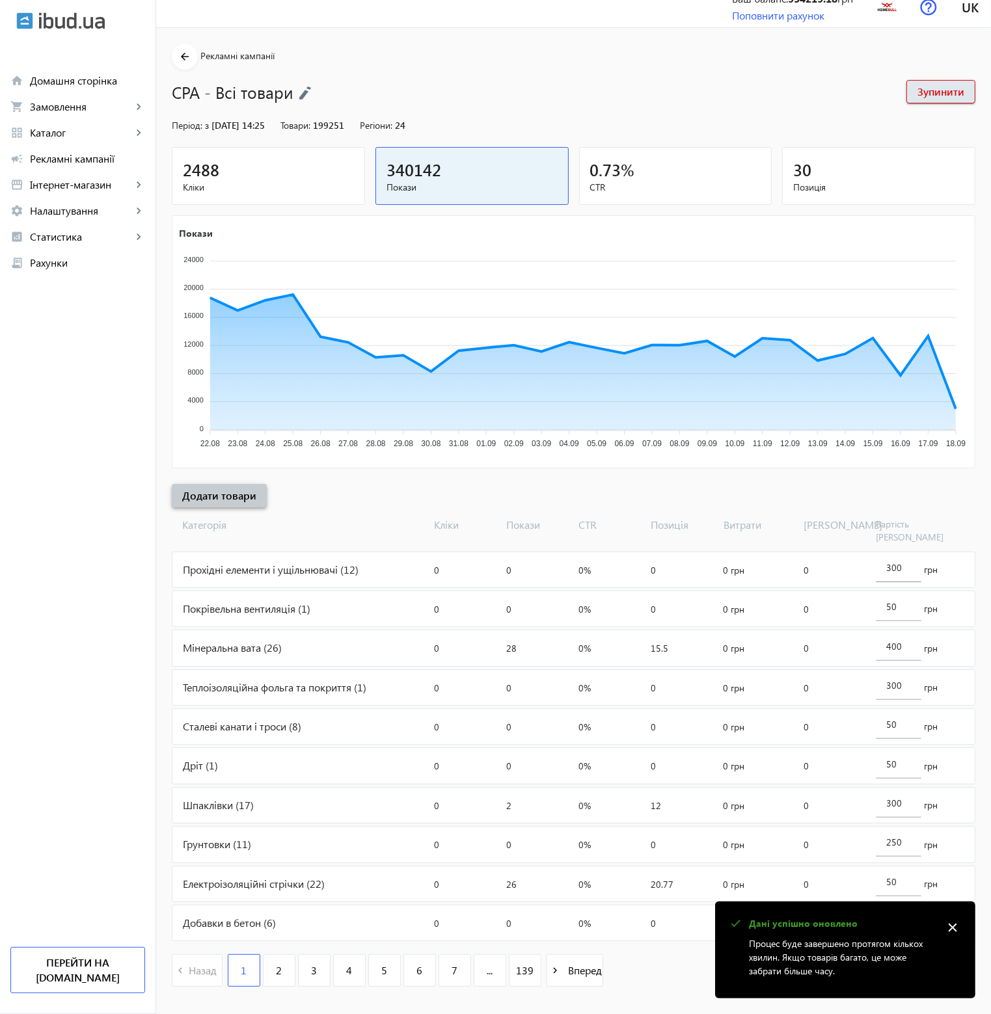
scroll to position [21, 0]
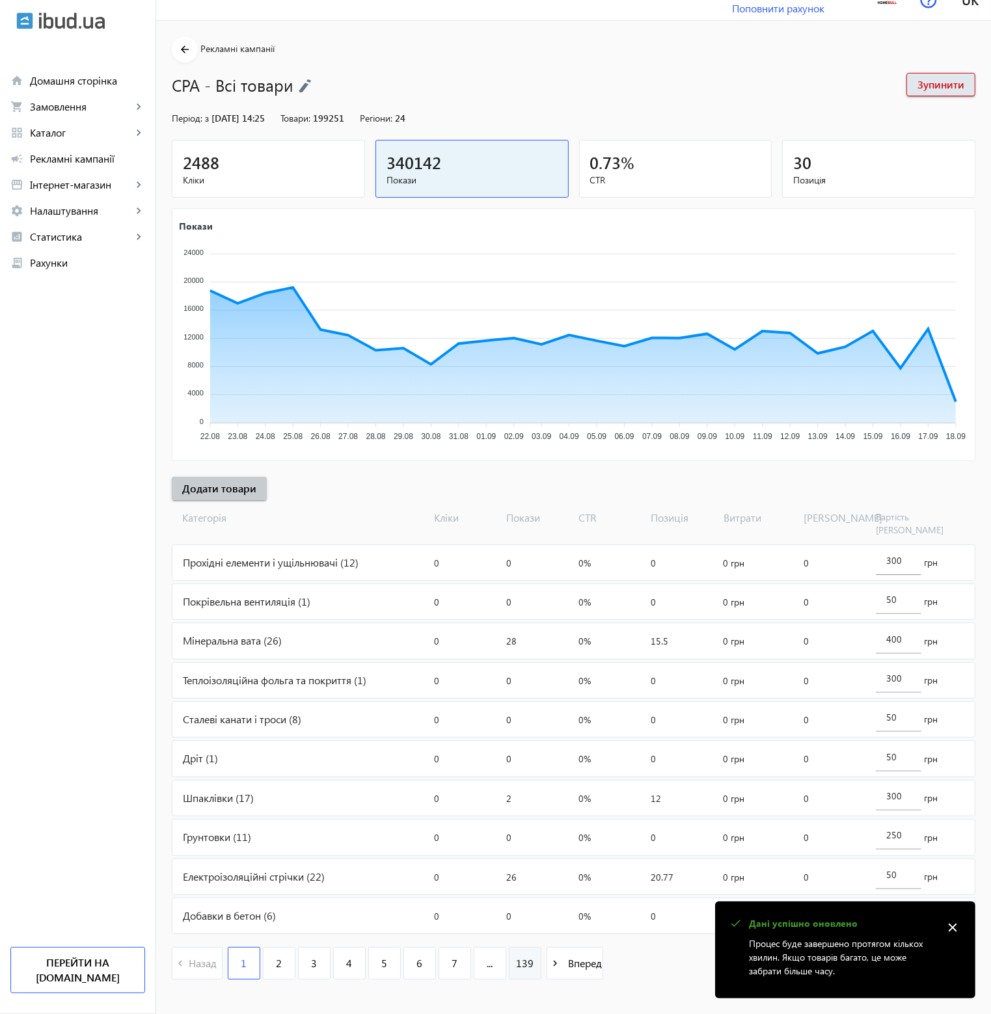
click at [516, 956] on span "139" at bounding box center [525, 963] width 18 height 14
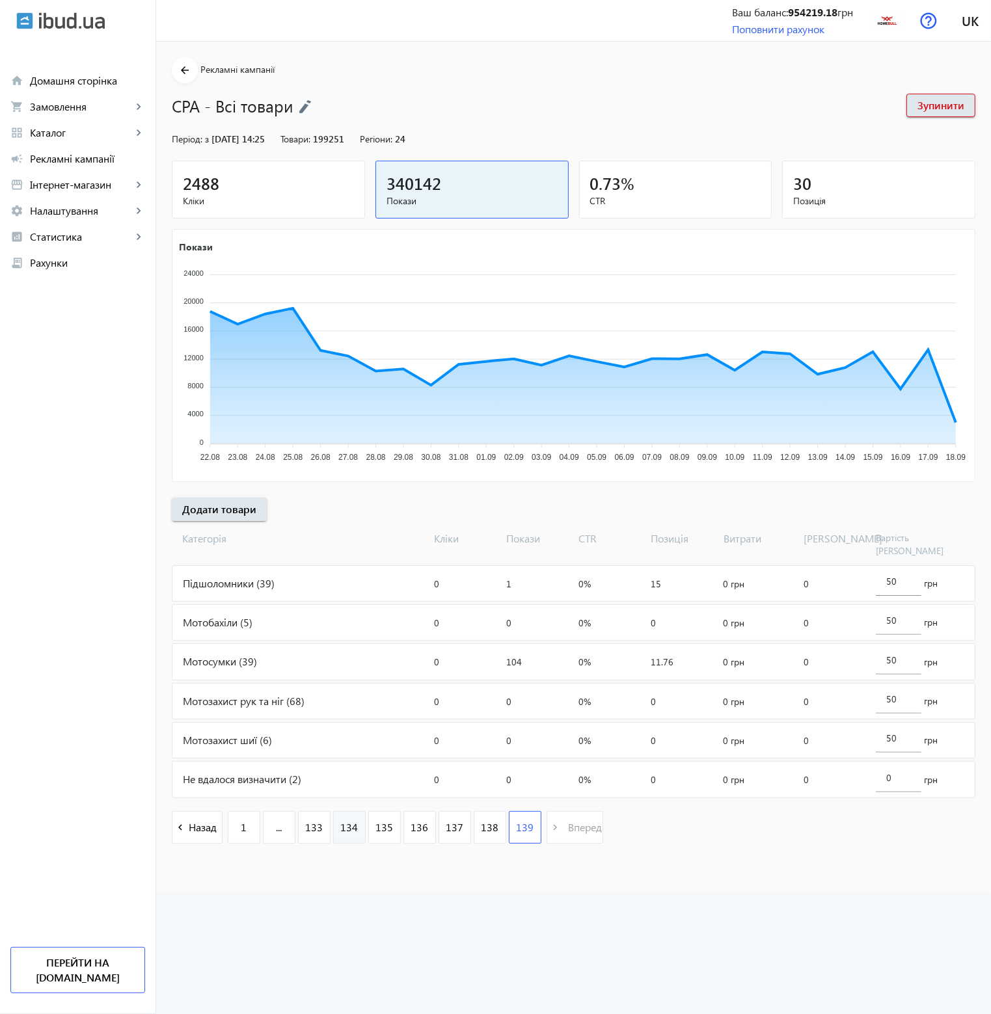
click at [347, 821] on span "134" at bounding box center [349, 828] width 18 height 14
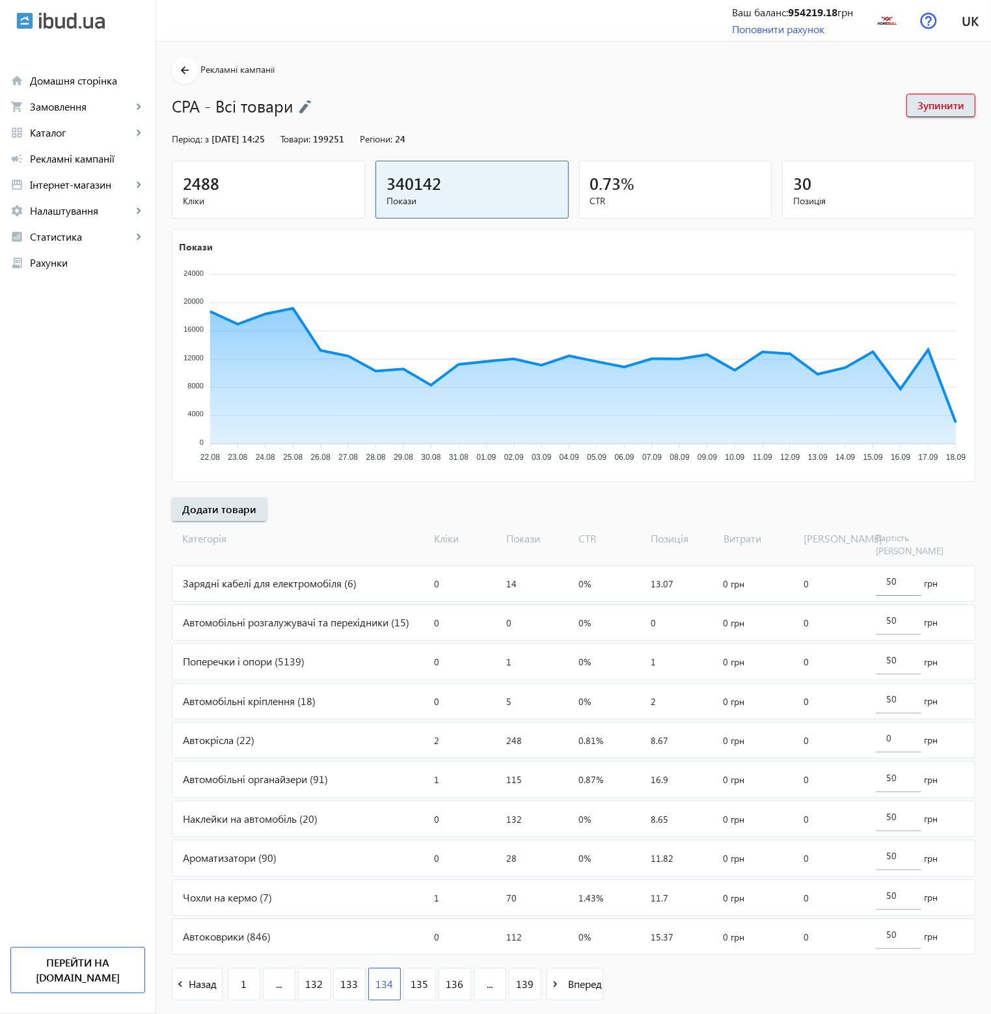
click at [217, 729] on div "Автокрісла (22)" at bounding box center [300, 740] width 257 height 35
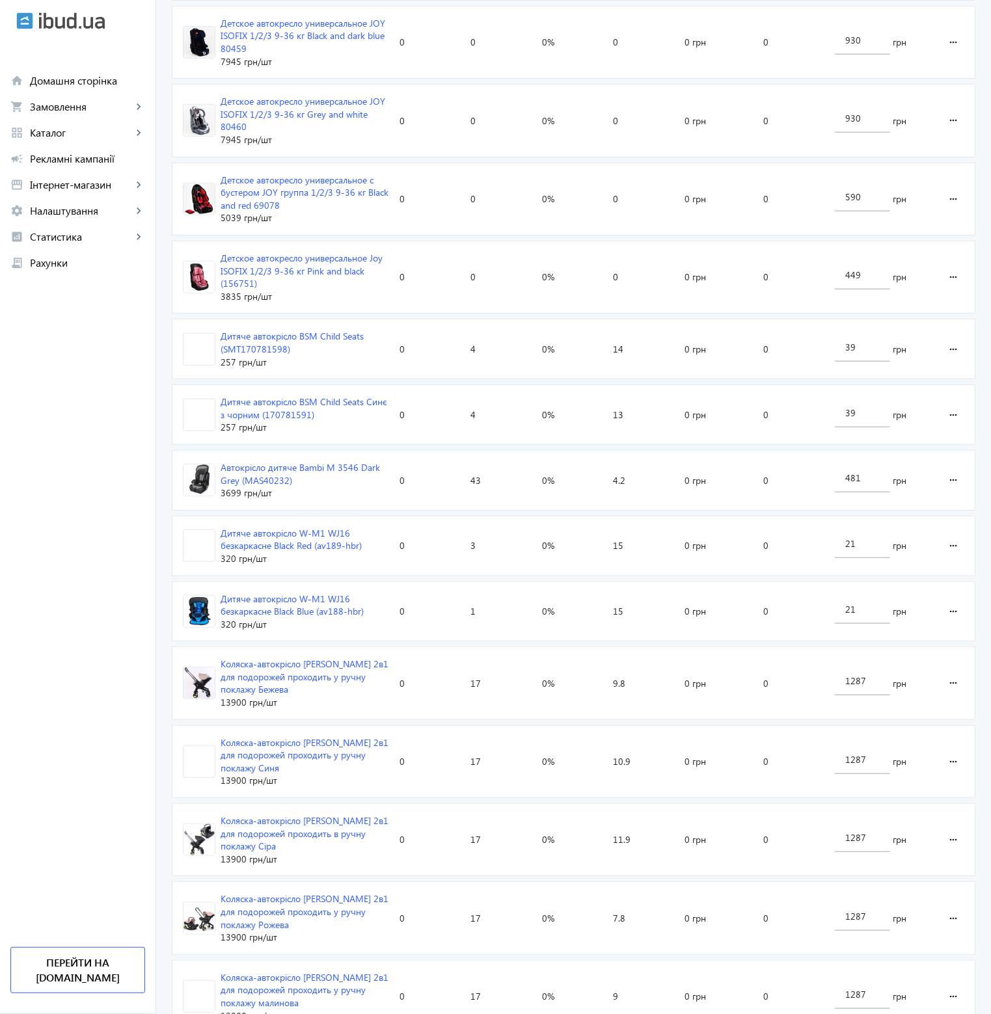
scroll to position [1074, 0]
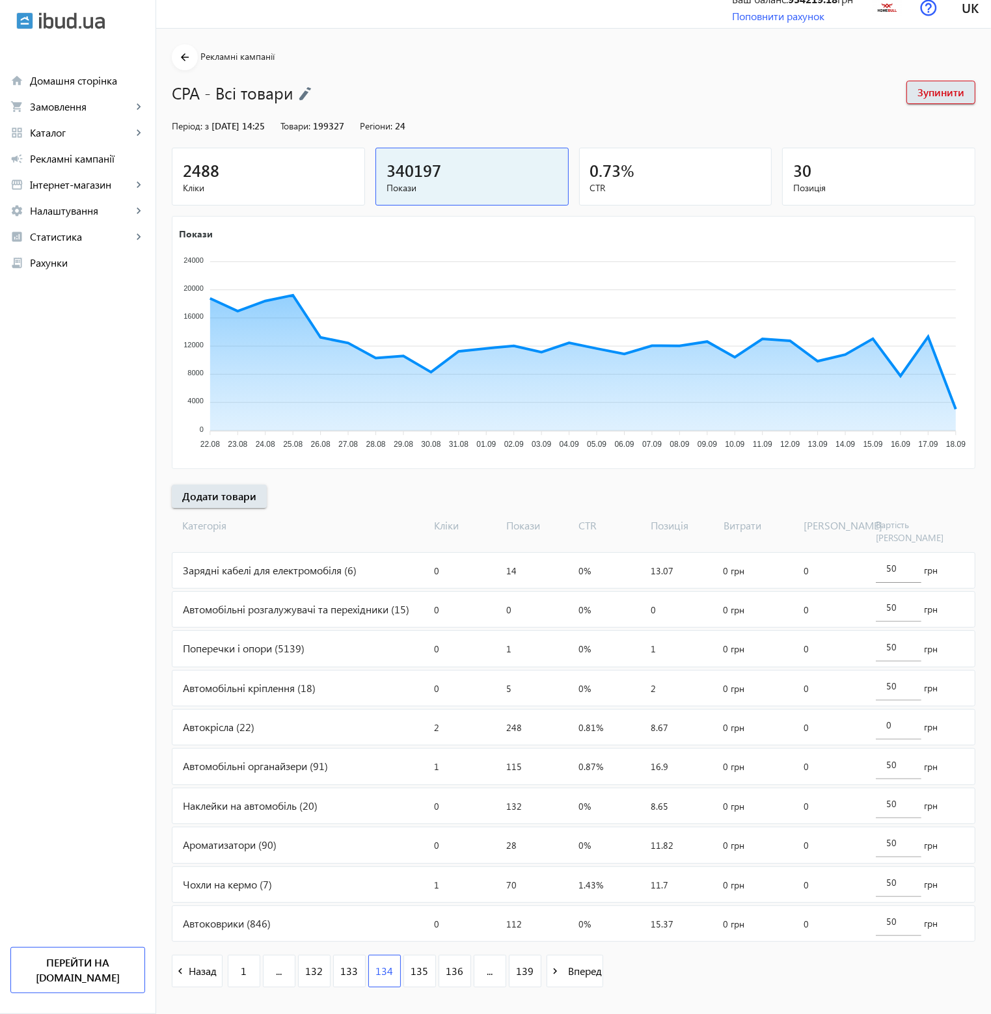
scroll to position [21, 0]
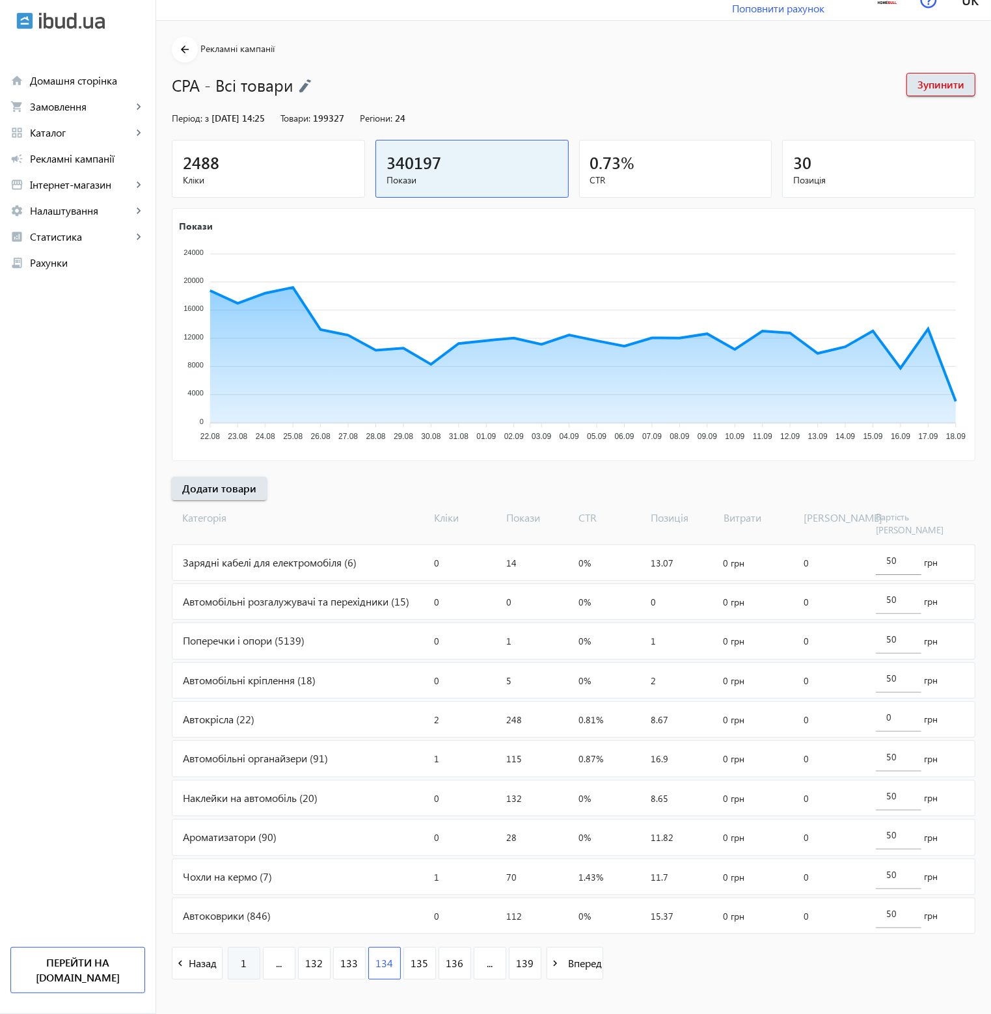
click at [247, 955] on link "1" at bounding box center [244, 963] width 33 height 33
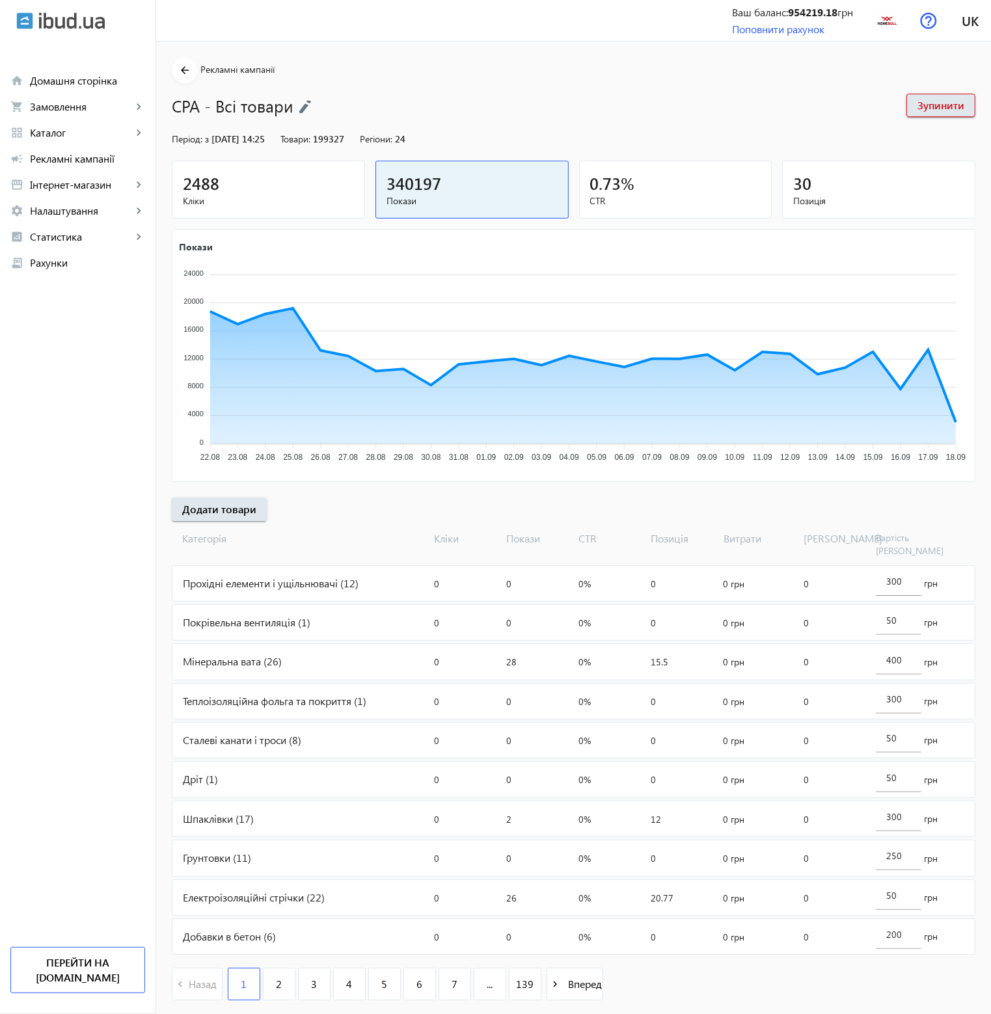
click at [263, 650] on div "Мінеральна вата (26)" at bounding box center [300, 661] width 257 height 35
click at [66, 85] on span "Домашня сторінка" at bounding box center [87, 80] width 115 height 13
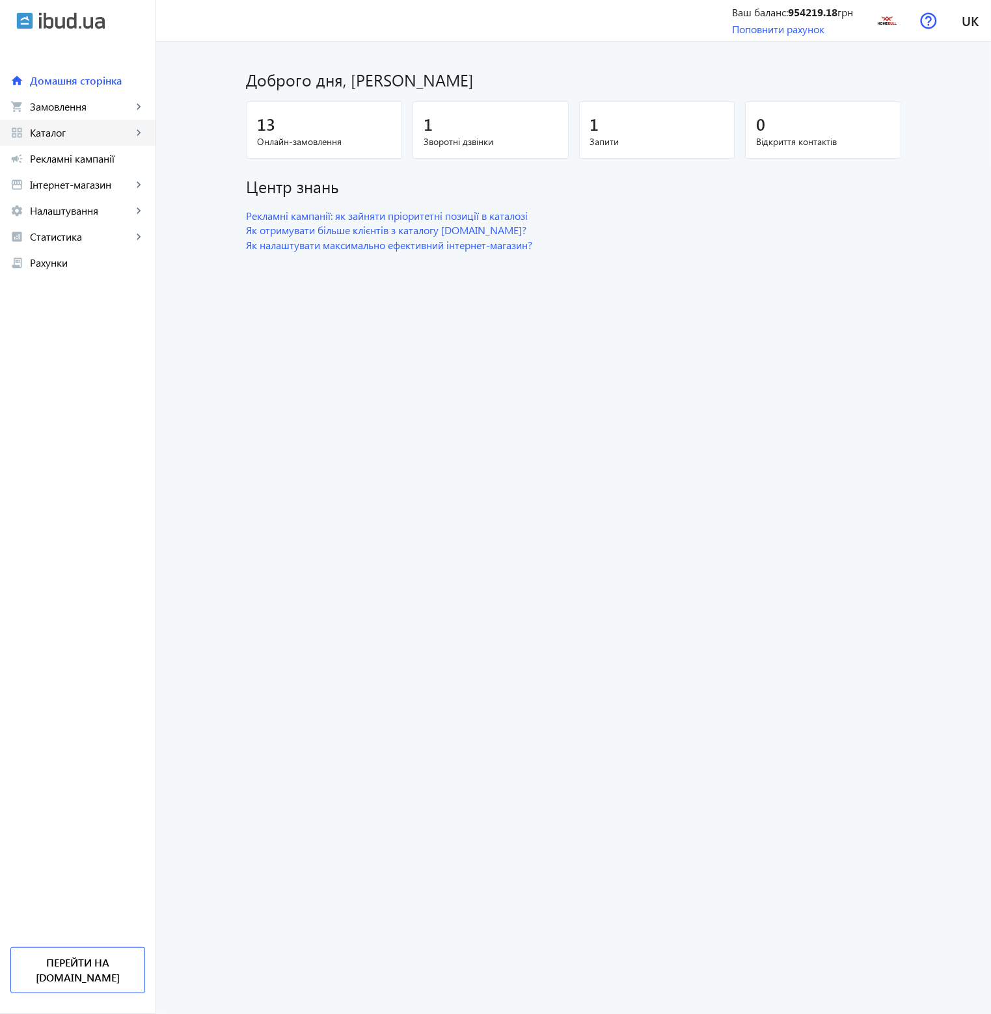
click at [60, 135] on span "Каталог" at bounding box center [81, 132] width 102 height 13
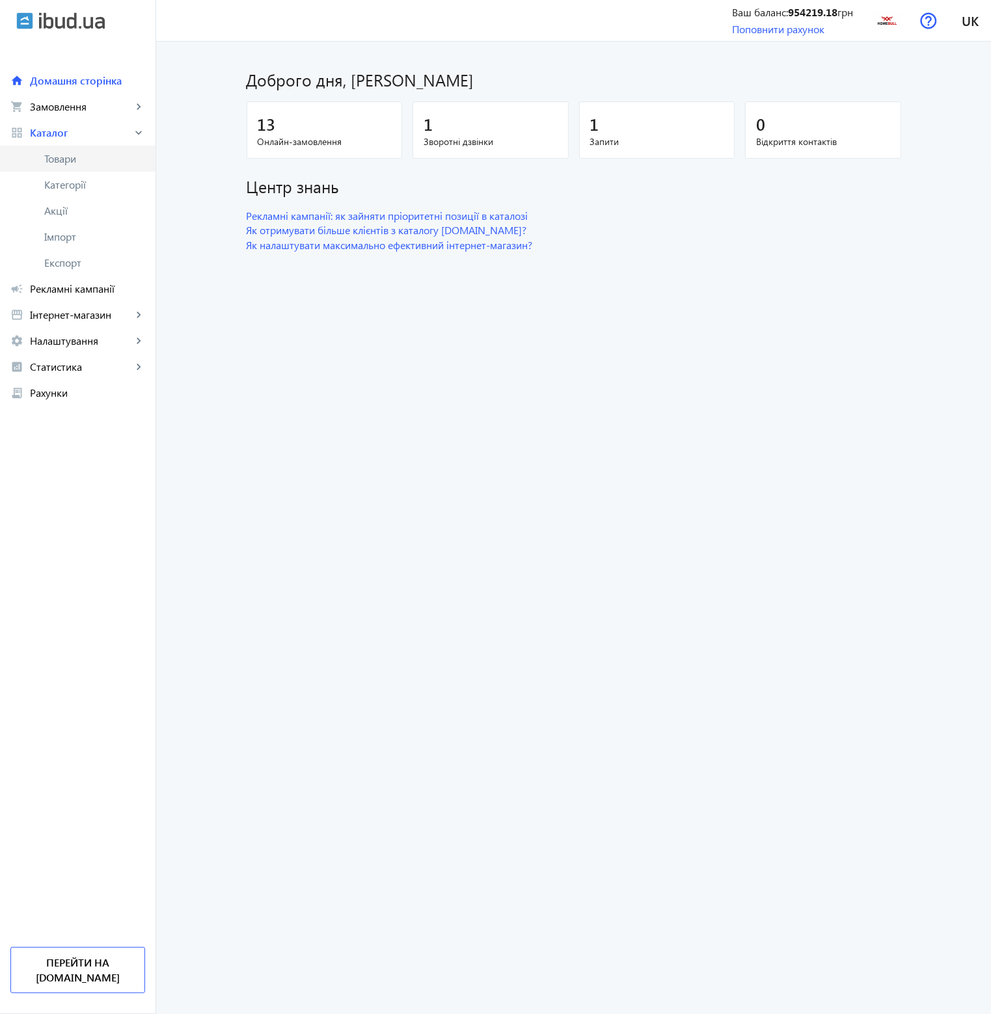
click at [74, 167] on link "Товари" at bounding box center [78, 159] width 156 height 26
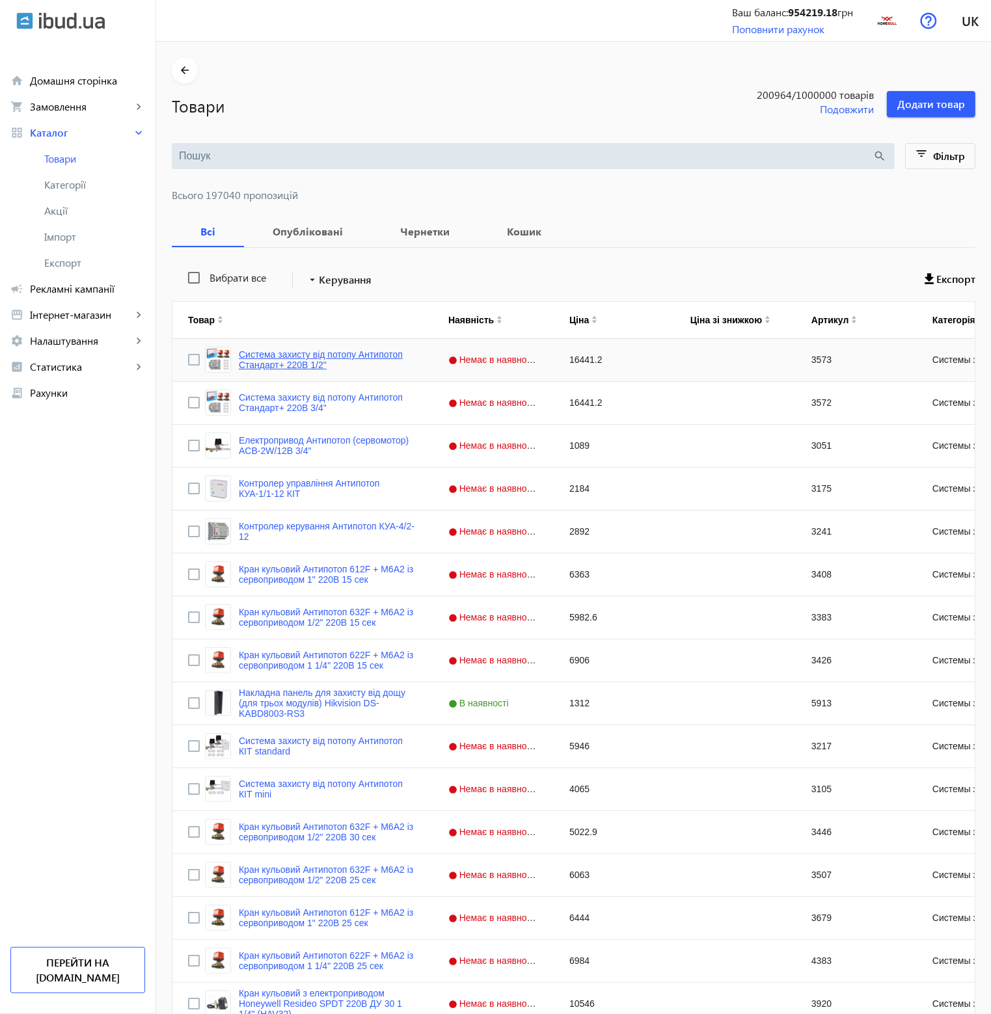
click at [379, 355] on link "Система захисту від потопу Антипотоп Стандарт+ 220В 1/2"" at bounding box center [328, 359] width 178 height 21
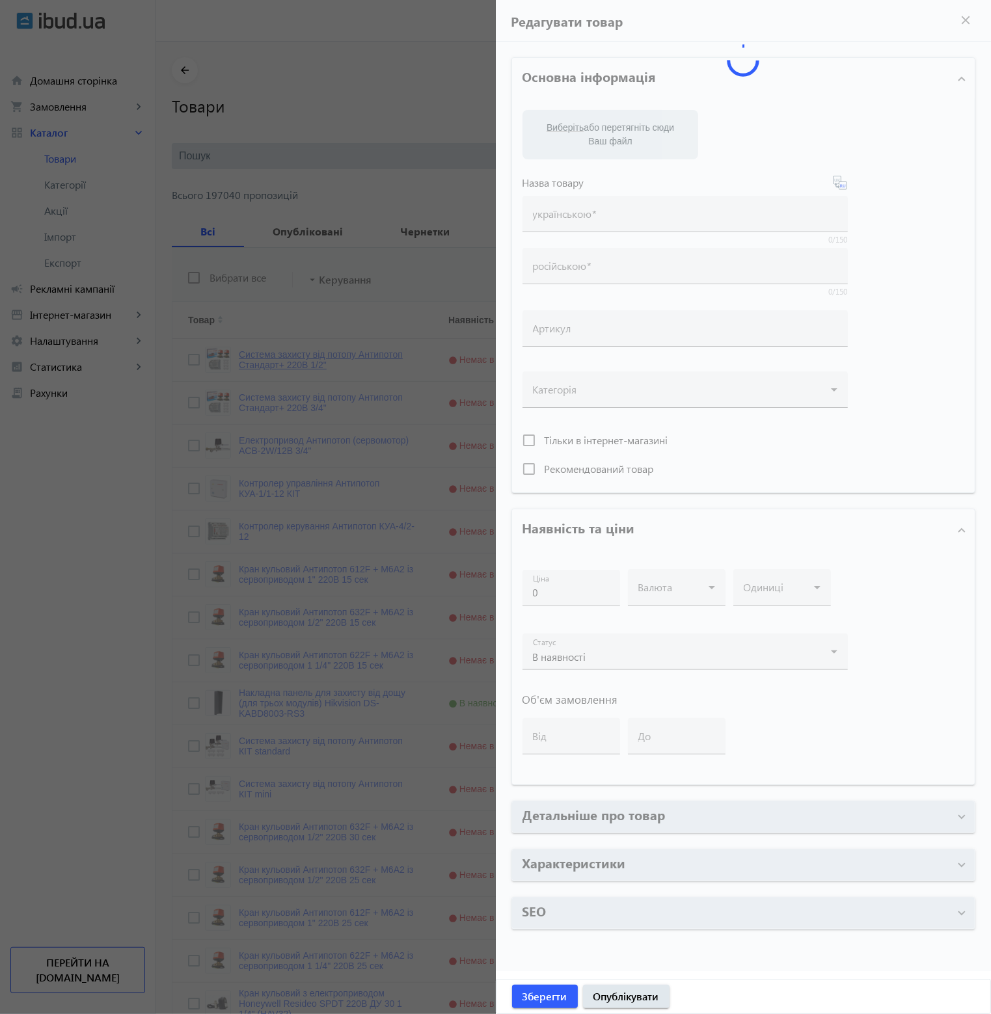
type input "Система захисту від потопу Антипотоп Стандарт+ 220В 1/2""
type input "Система защиты от потопа Антипотоп Стандарт+ 220В 1/2""
type input "3573"
type input "16441.2"
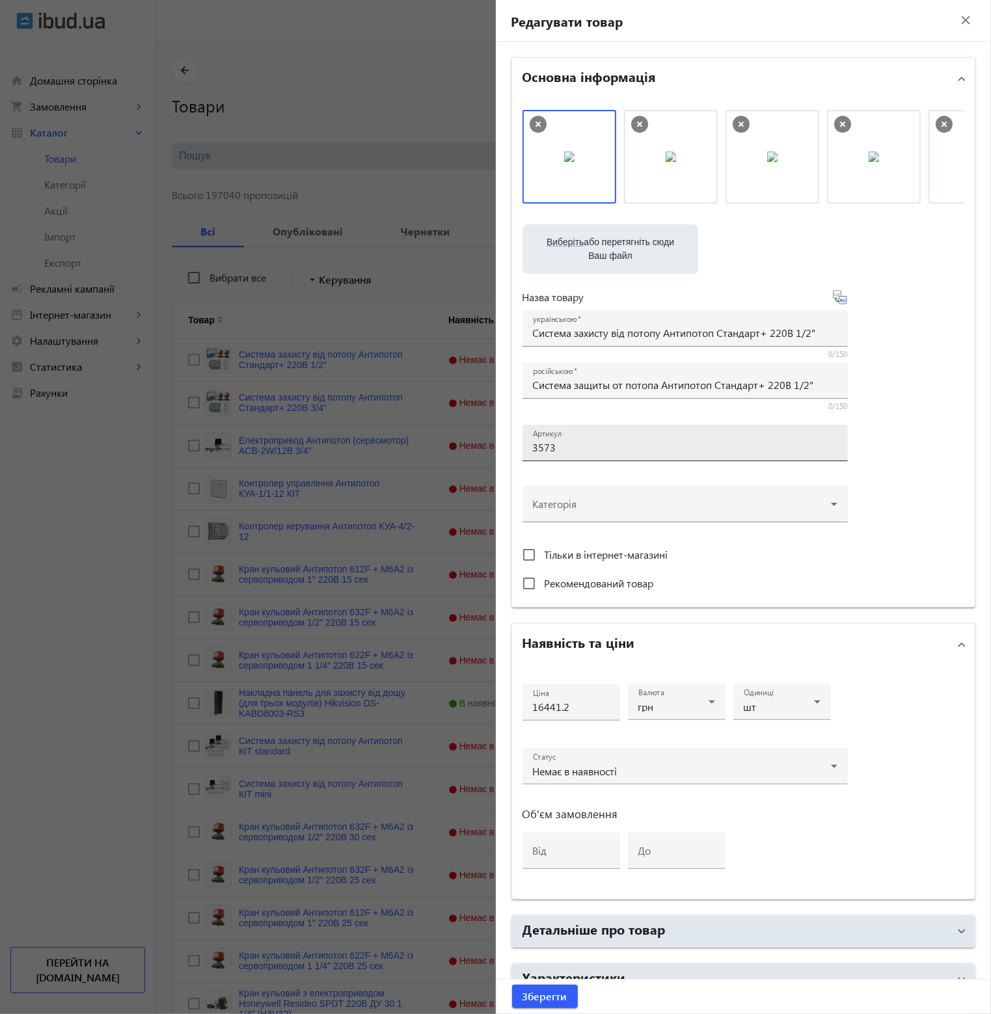
click at [604, 439] on div "Артикул 3573" at bounding box center [685, 443] width 305 height 36
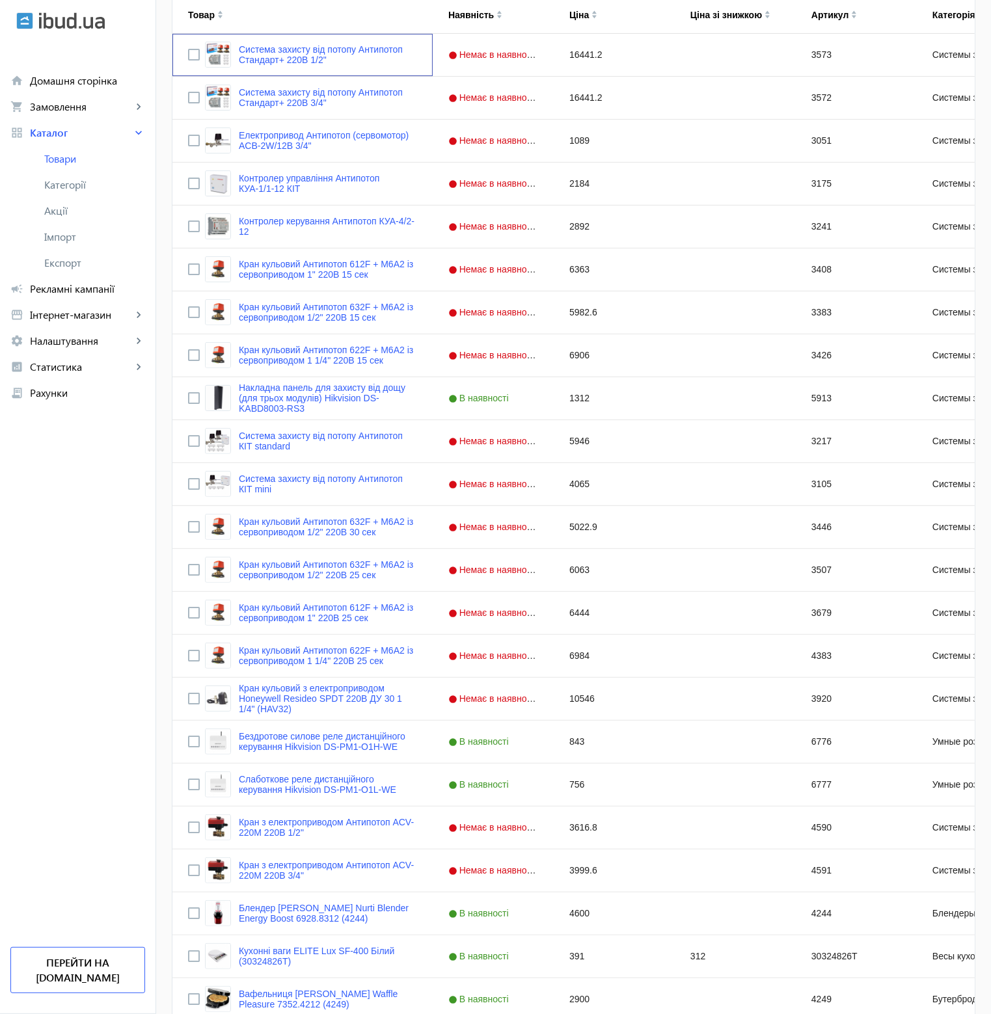
scroll to position [325, 0]
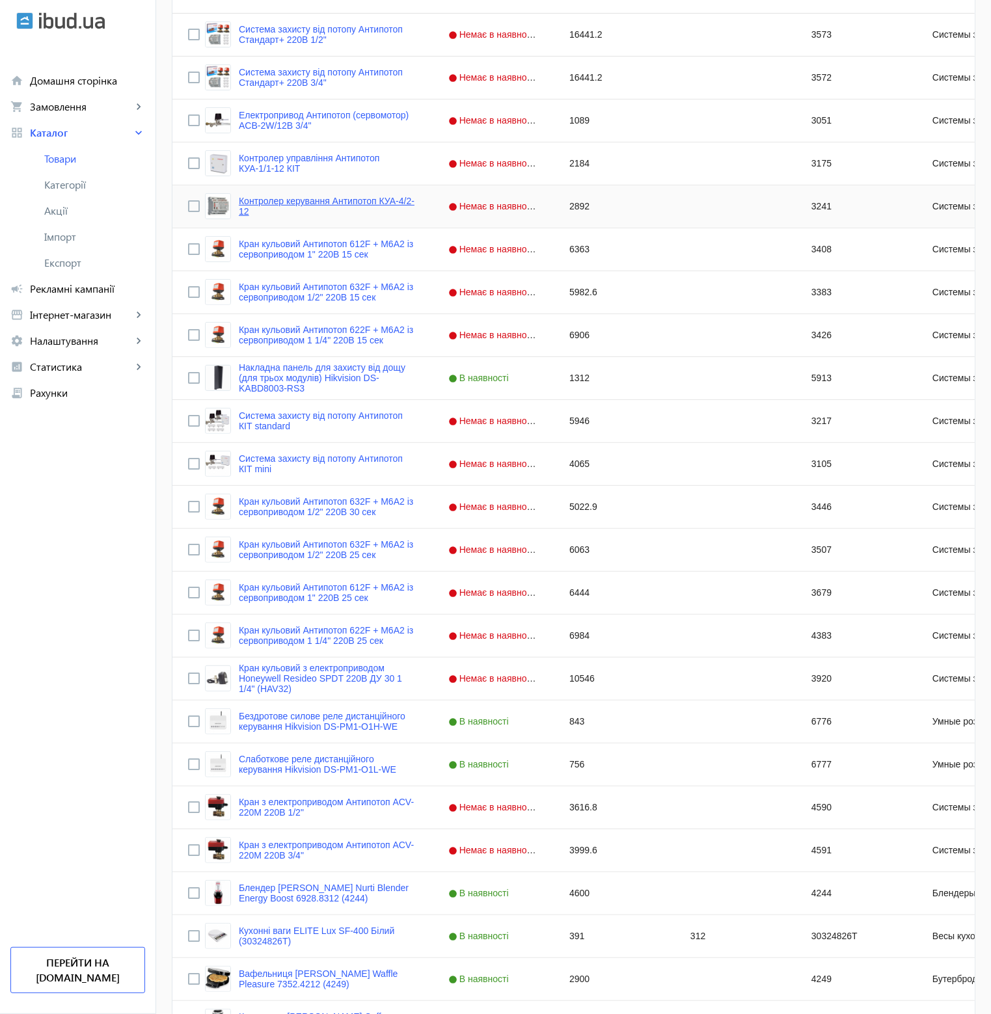
click at [275, 198] on link "Контролер керування Антипотоп КУА-4/2-12" at bounding box center [328, 206] width 178 height 21
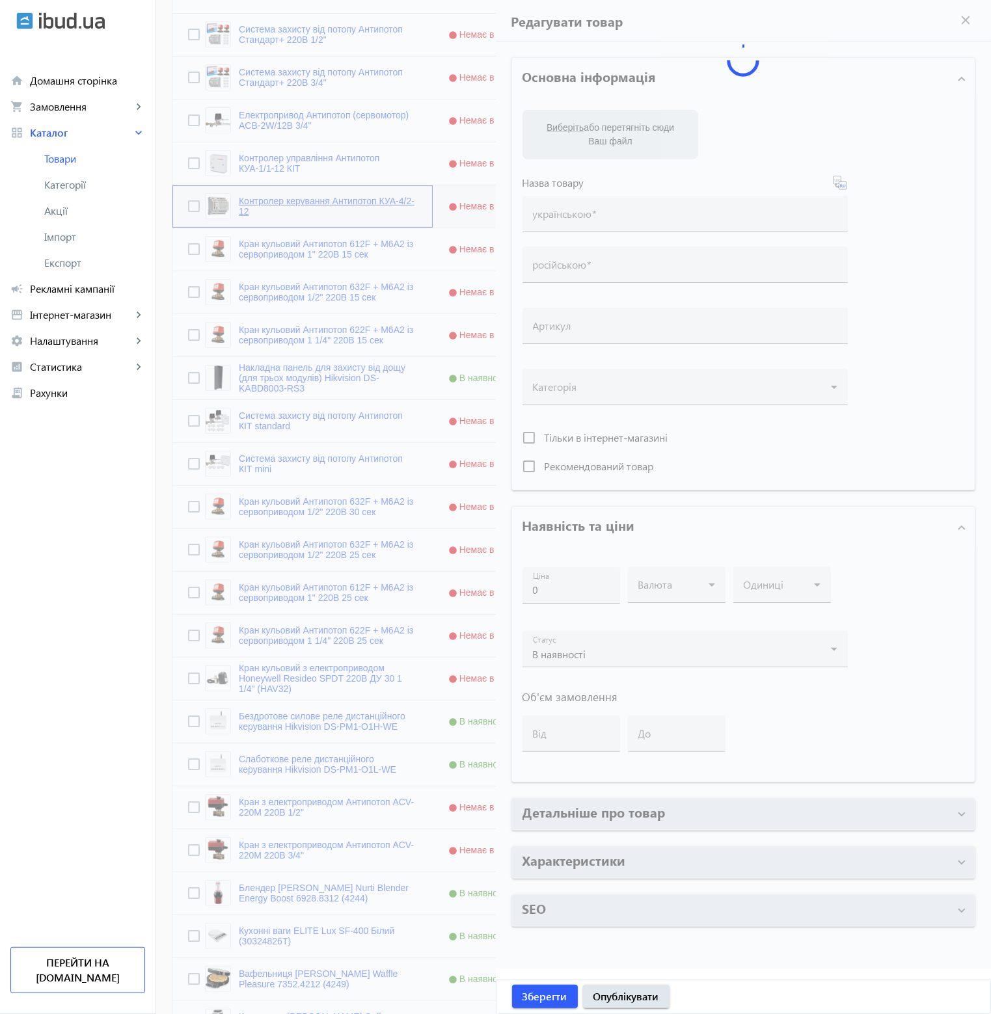
type input "Контролер керування Антипотоп КУА-4/2-12"
type input "Контроллер управления Антипотоп КУА-4/2-12"
type input "3241"
type input "2892"
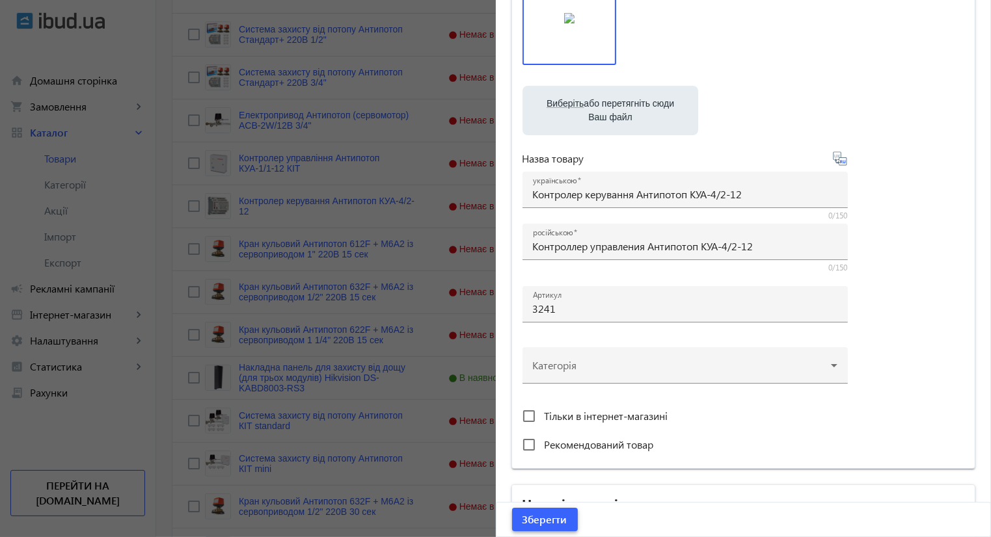
scroll to position [133, 0]
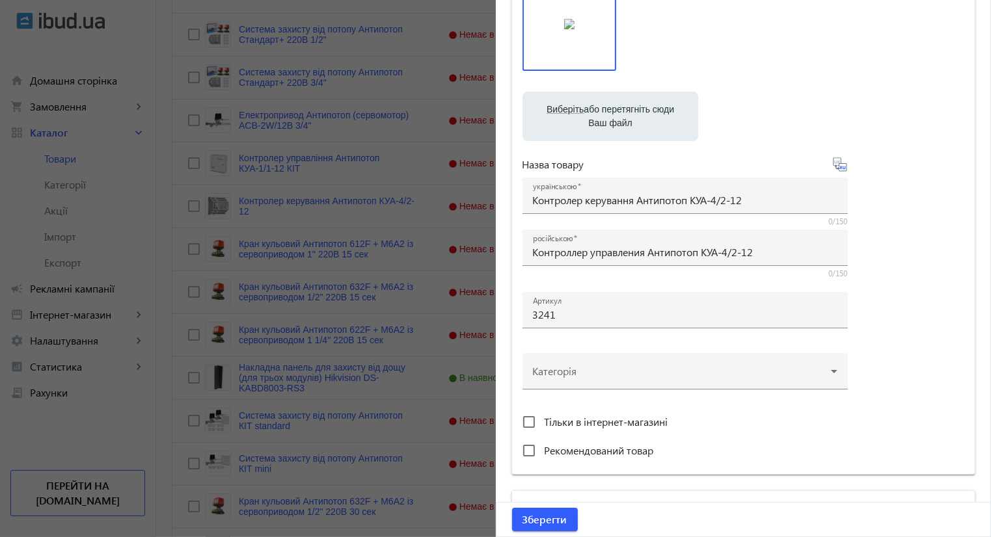
click at [461, 395] on div at bounding box center [495, 268] width 991 height 537
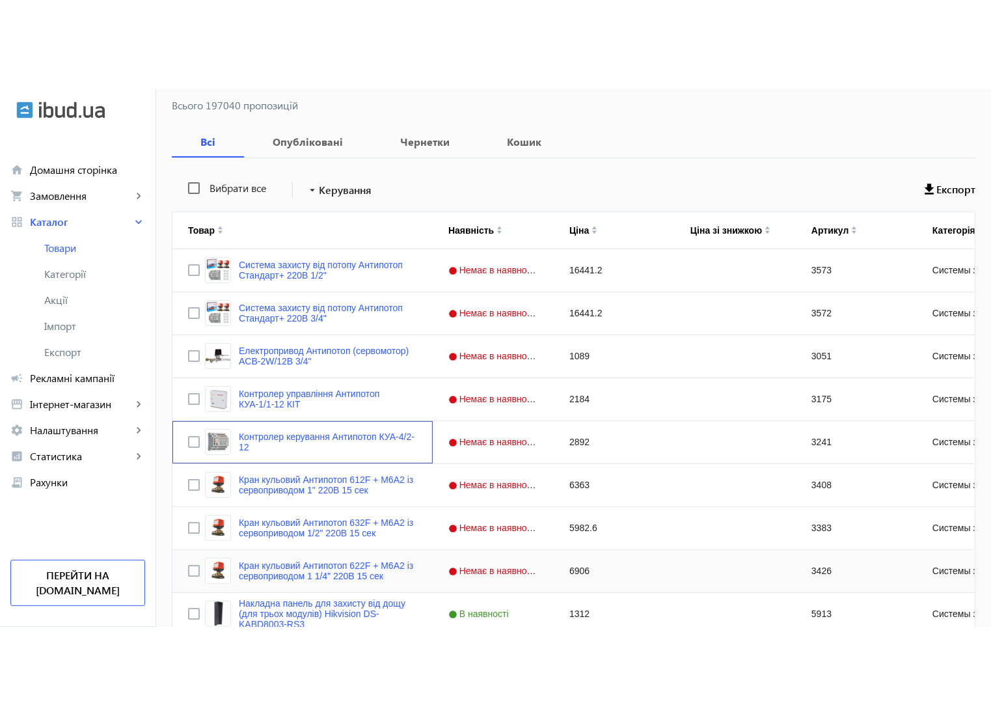
scroll to position [0, 0]
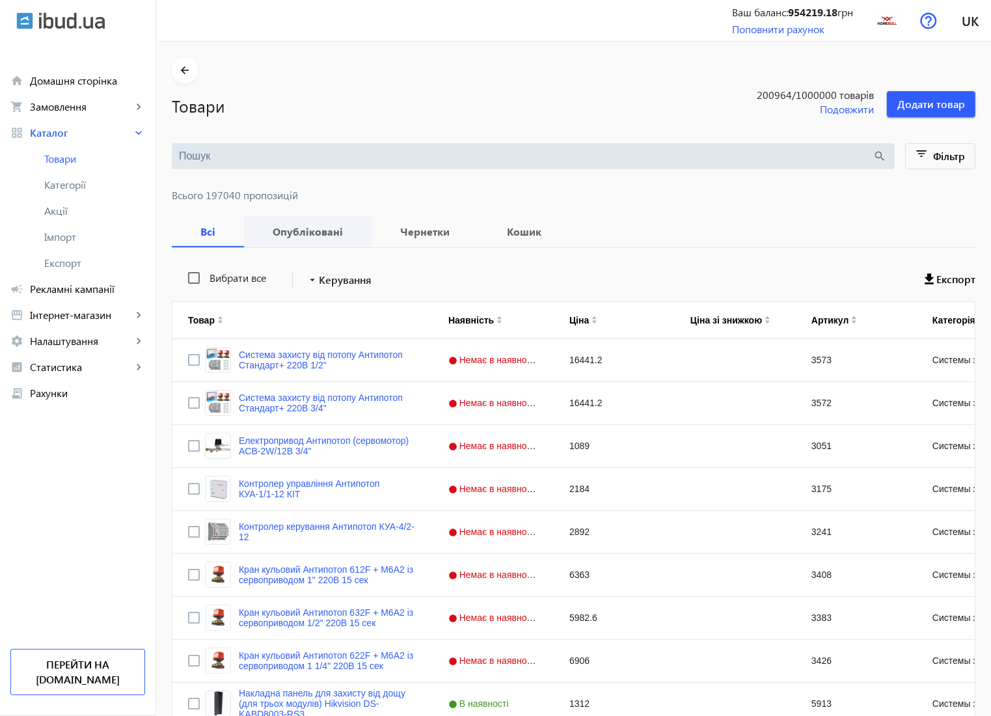
click at [290, 232] on b "Опубліковані" at bounding box center [308, 231] width 96 height 10
click at [396, 231] on b "Чернетки" at bounding box center [424, 231] width 75 height 10
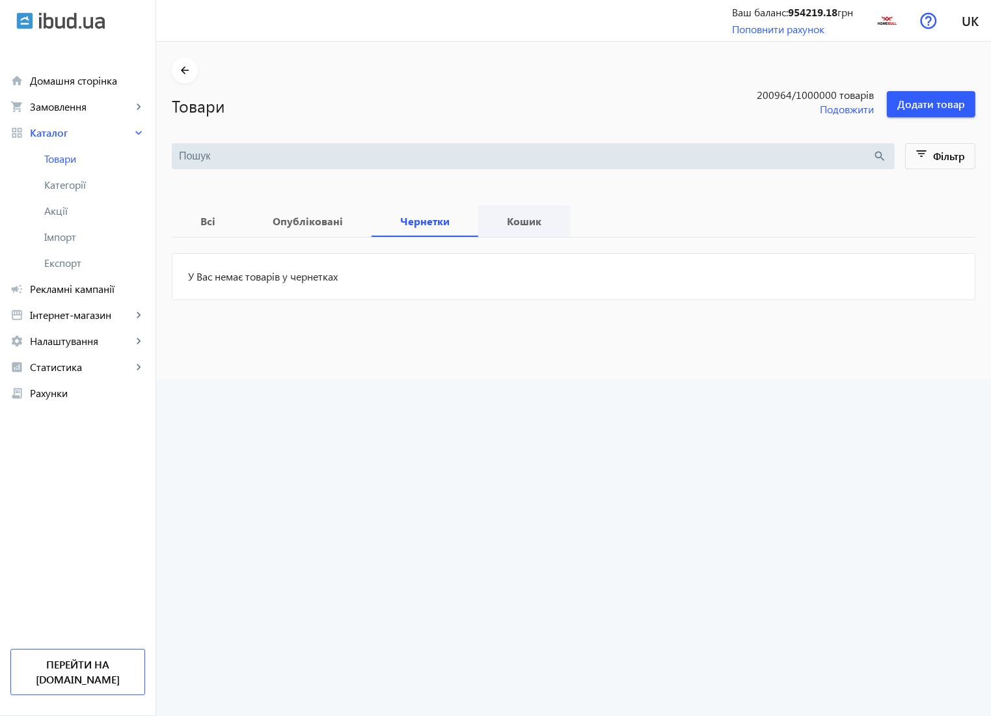
click at [513, 224] on b "Кошик" at bounding box center [524, 221] width 61 height 10
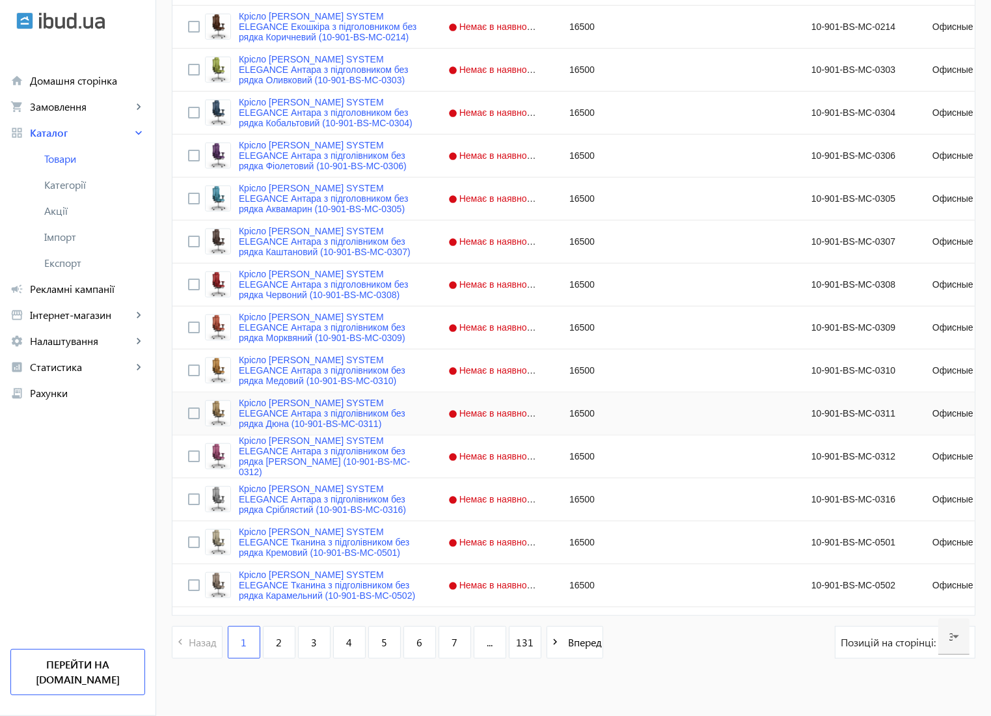
scroll to position [1035, 0]
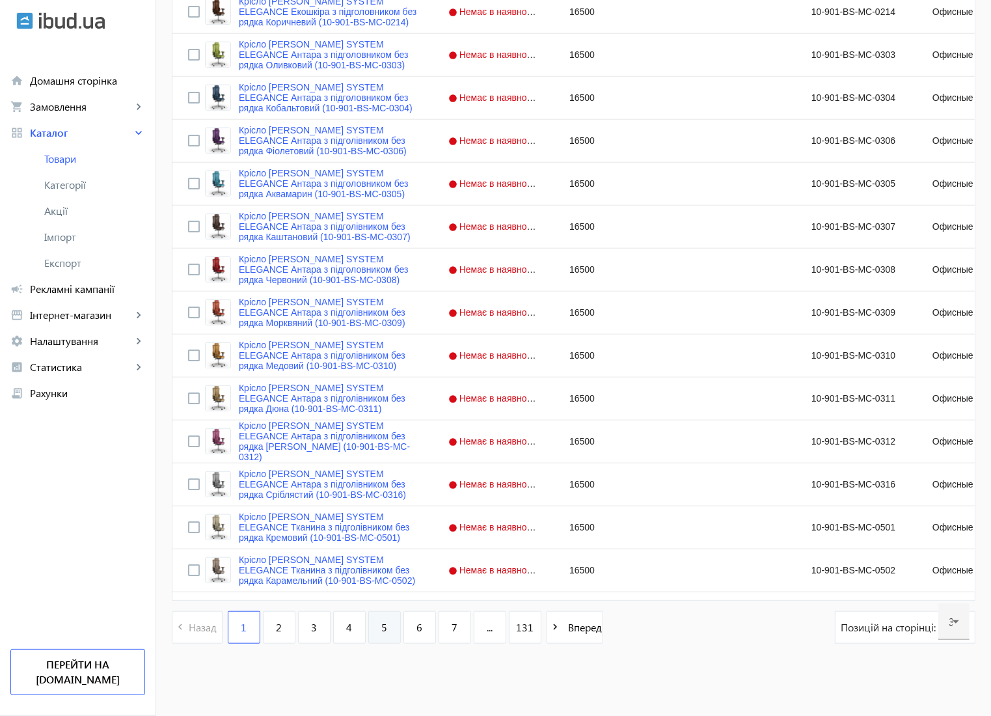
click at [381, 630] on span "5" at bounding box center [384, 627] width 6 height 14
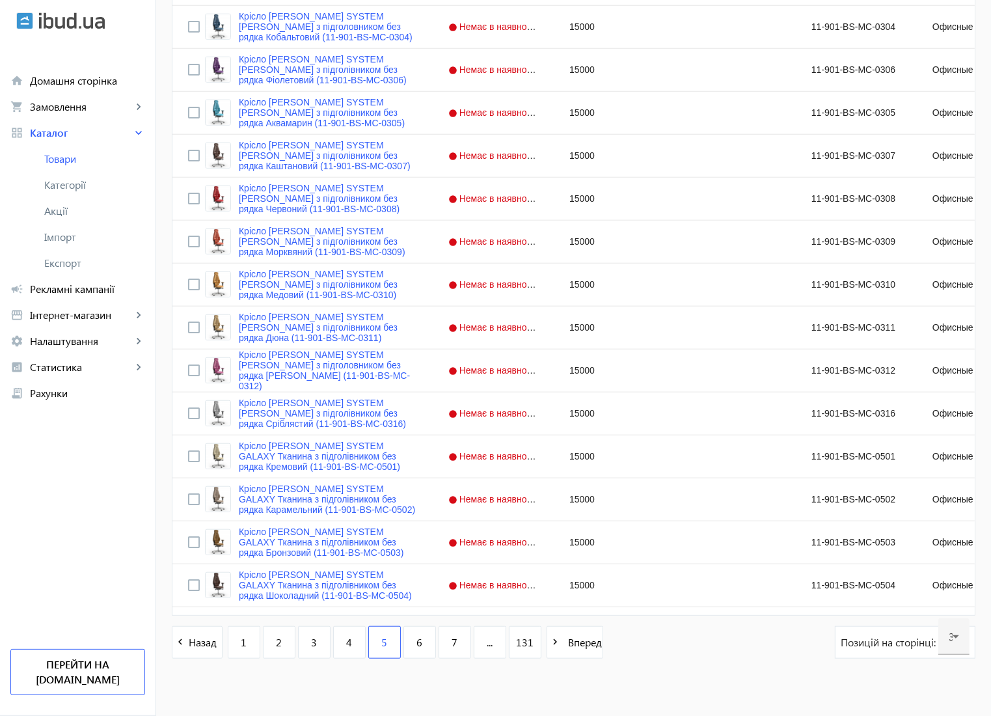
scroll to position [1035, 0]
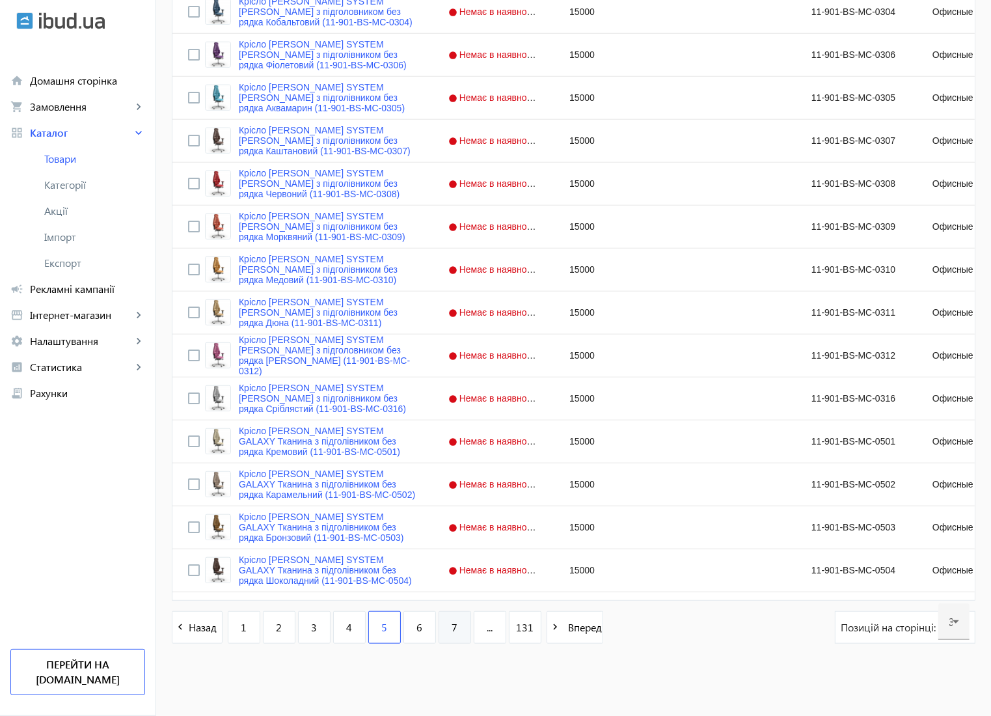
click at [451, 630] on link "7" at bounding box center [455, 627] width 33 height 33
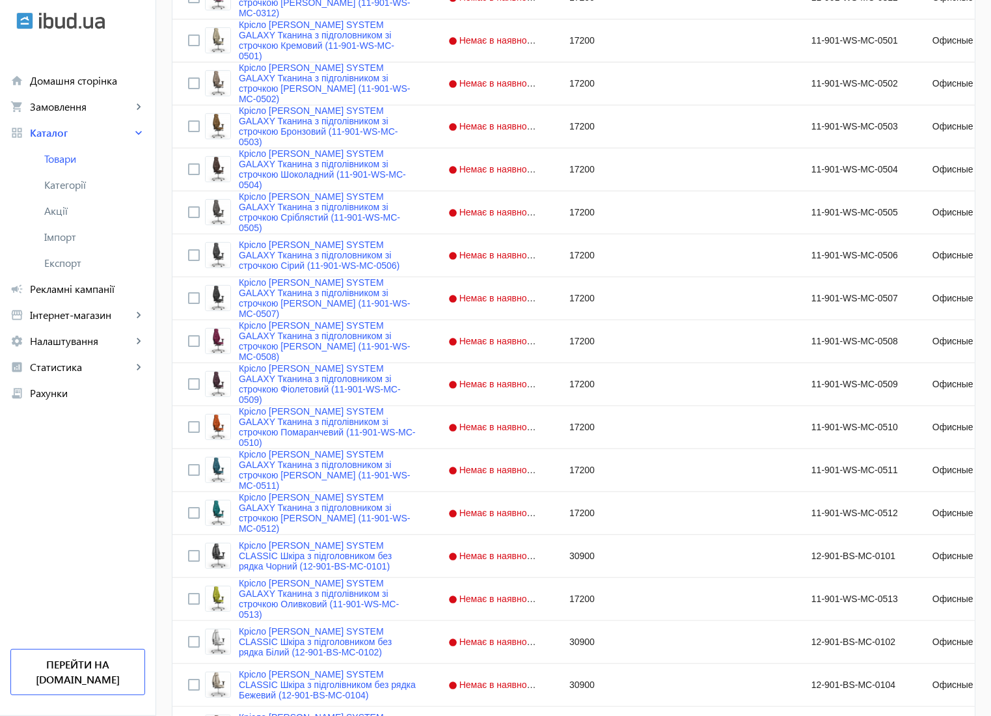
scroll to position [1035, 0]
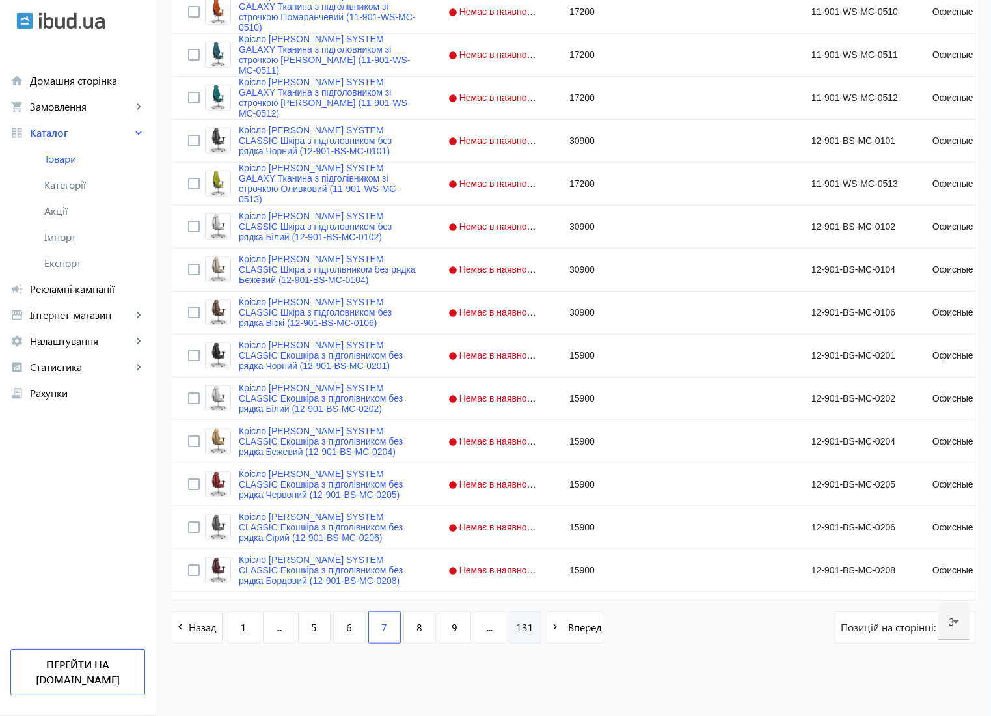
click at [516, 631] on span "131" at bounding box center [525, 627] width 18 height 14
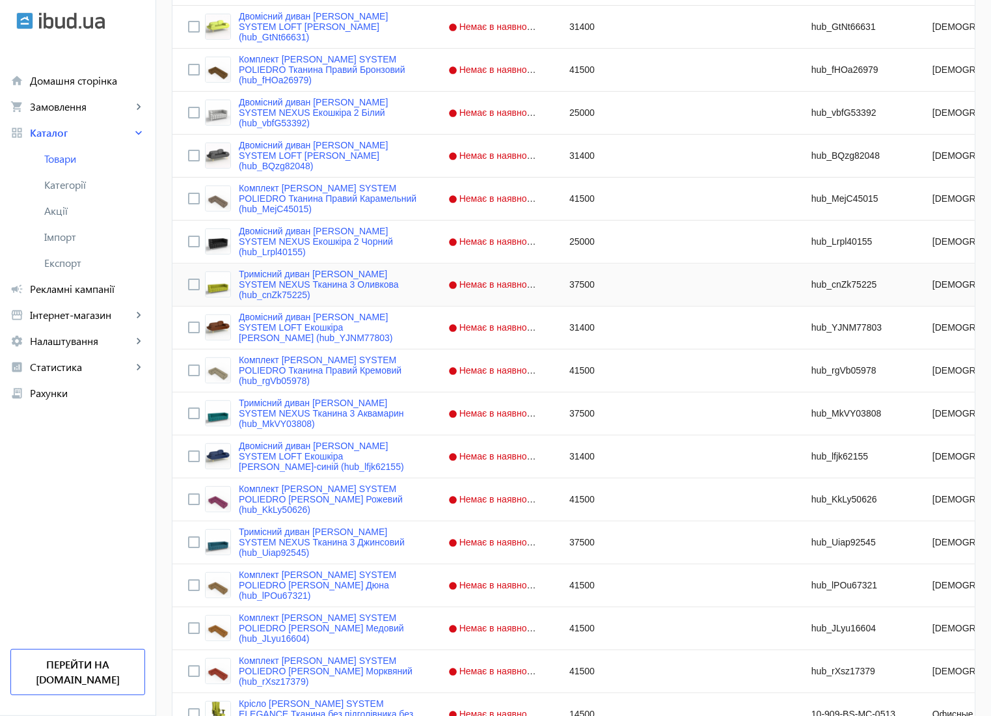
scroll to position [778, 0]
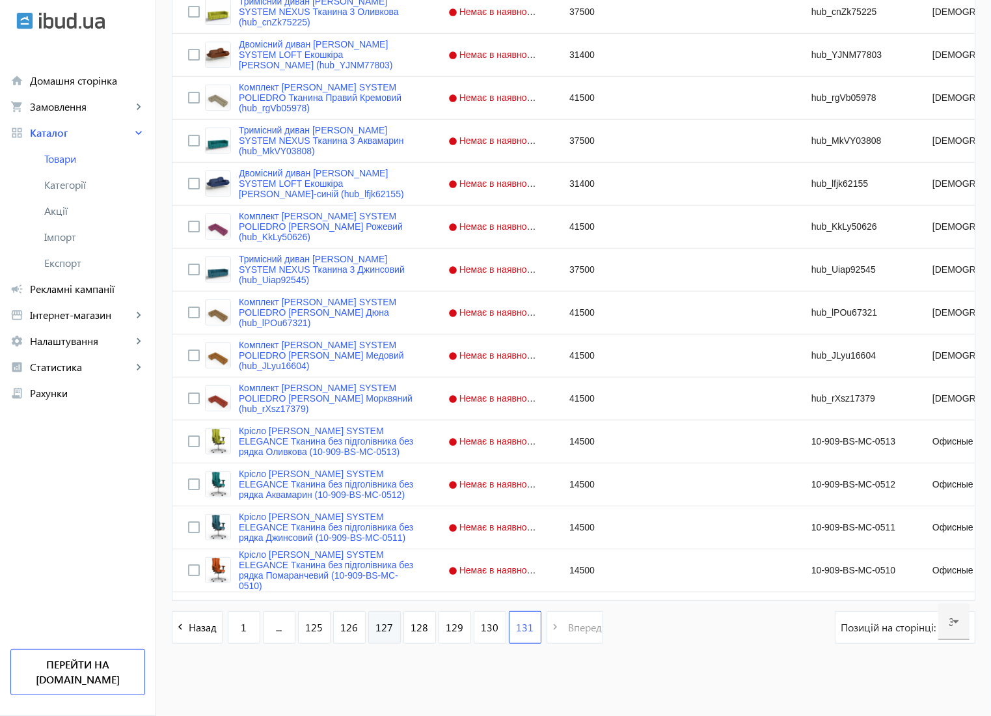
click at [382, 629] on span "127" at bounding box center [384, 627] width 18 height 14
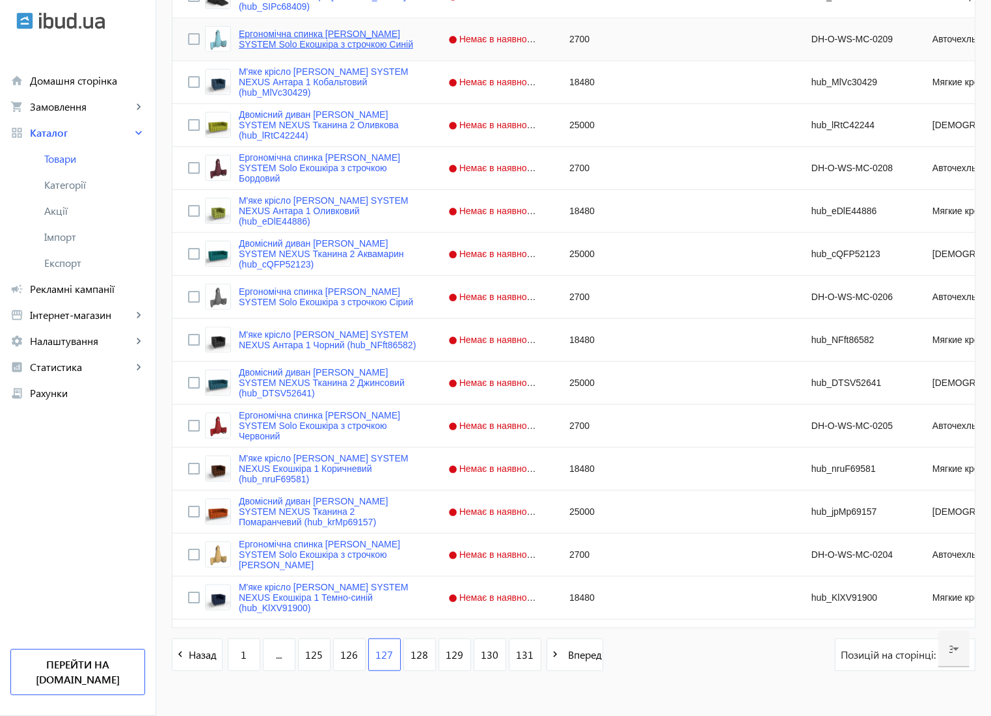
scroll to position [1035, 0]
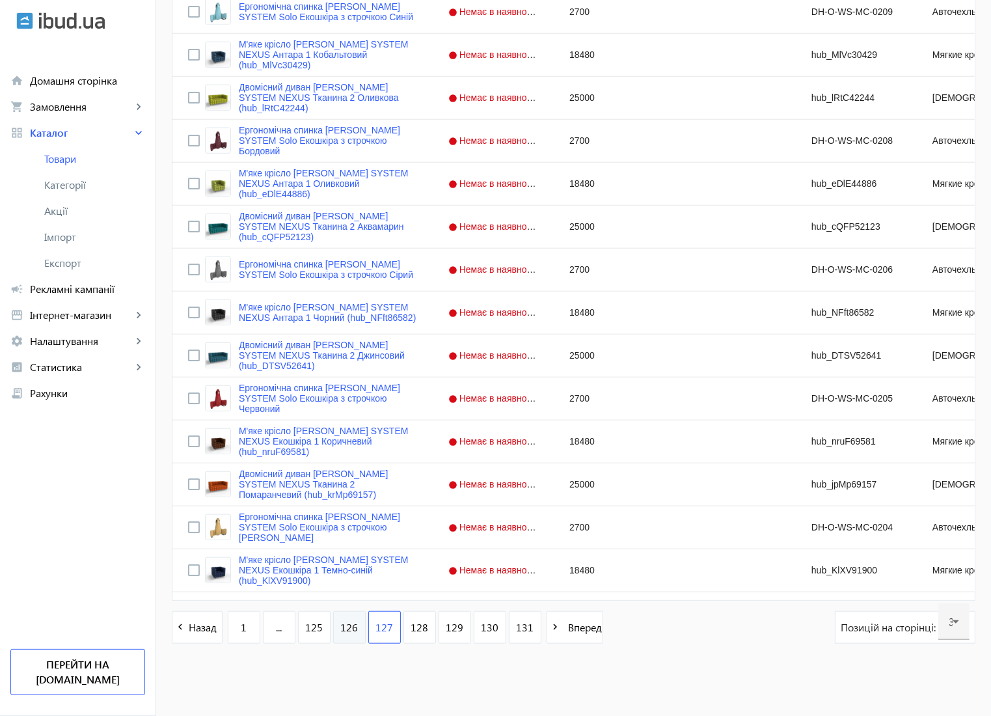
click at [333, 631] on link "126" at bounding box center [349, 627] width 33 height 33
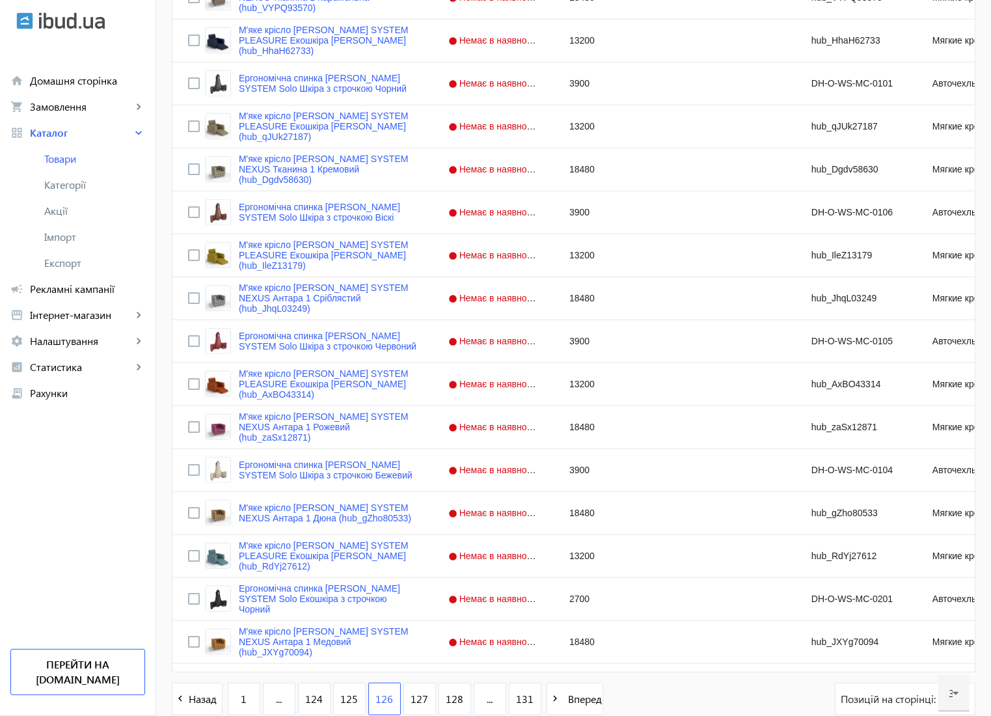
scroll to position [1035, 0]
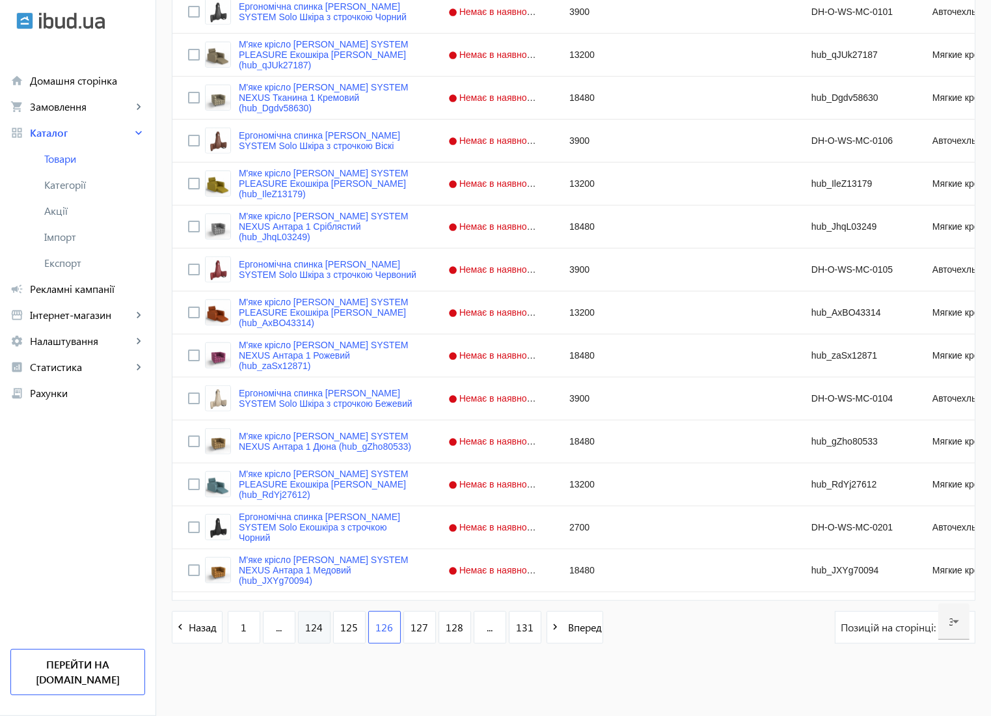
click at [298, 632] on link "124" at bounding box center [314, 627] width 33 height 33
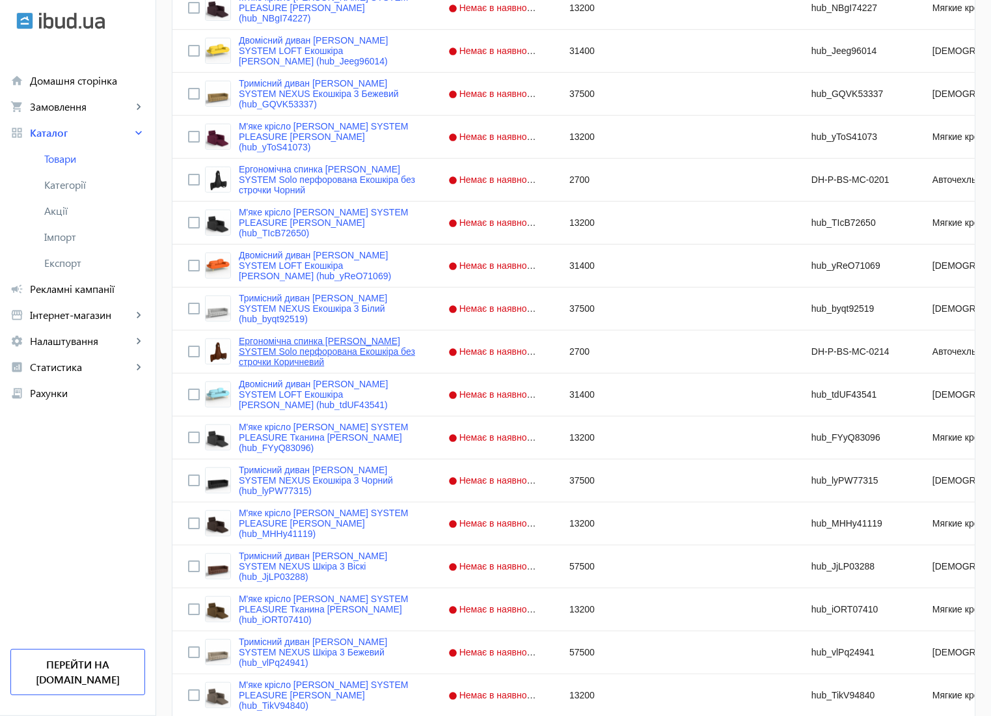
scroll to position [1035, 0]
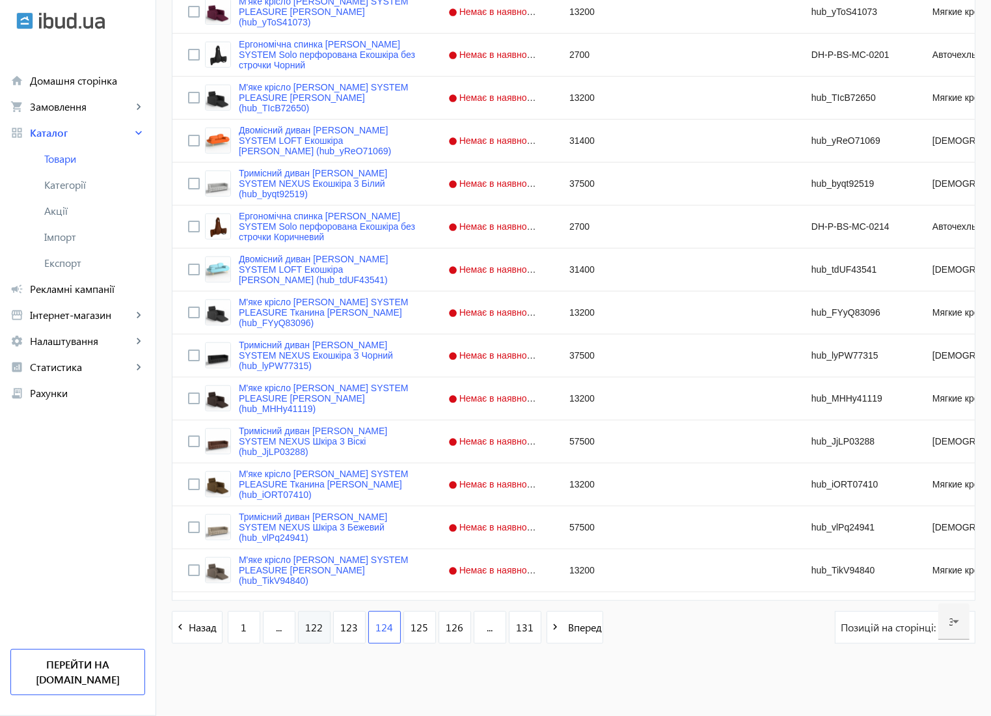
click at [314, 631] on span "122" at bounding box center [314, 627] width 18 height 14
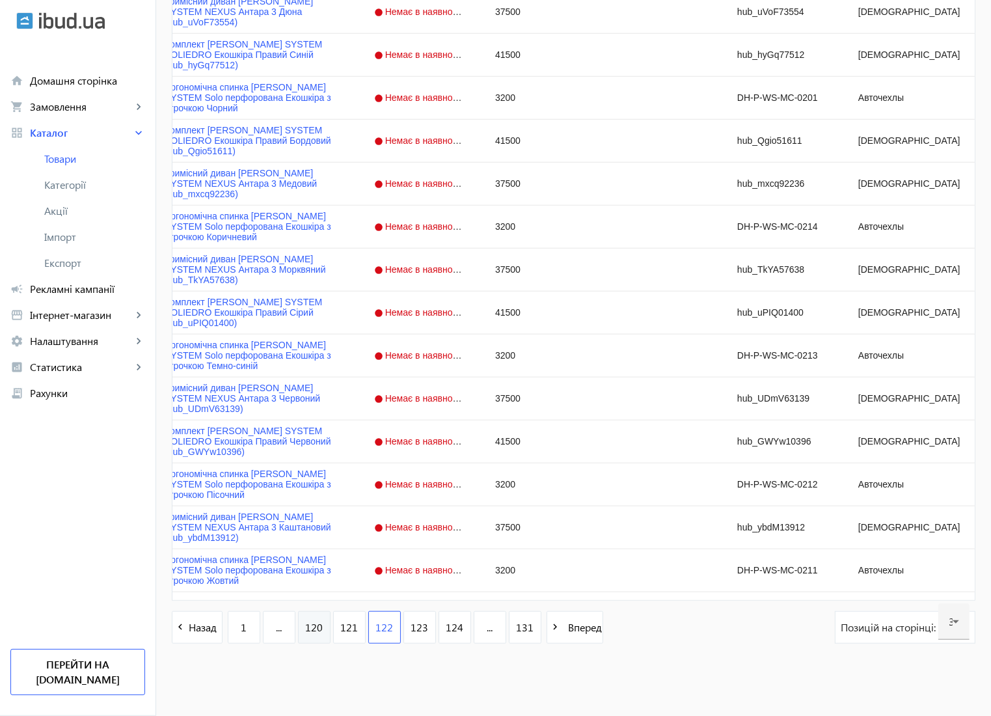
click at [312, 628] on span "120" at bounding box center [314, 627] width 18 height 14
